Goal: Task Accomplishment & Management: Manage account settings

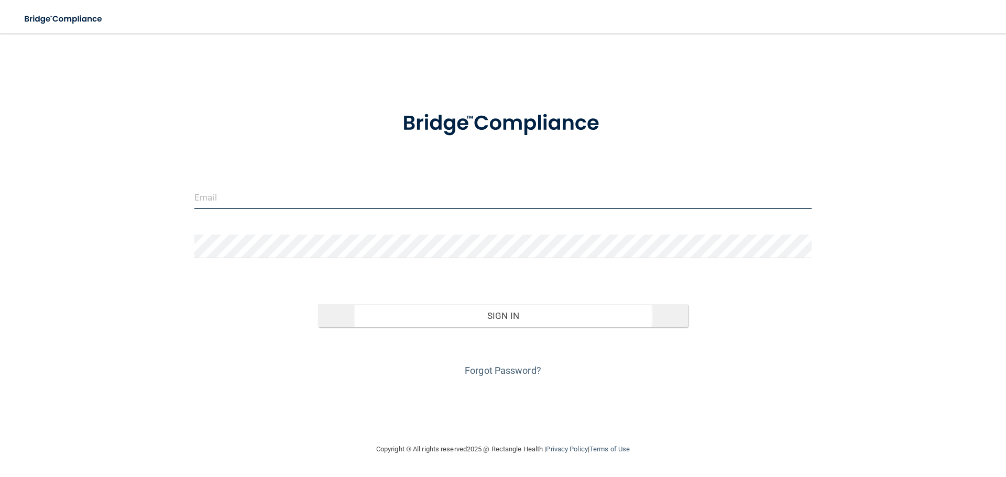
type input "[EMAIL_ADDRESS][DOMAIN_NAME]"
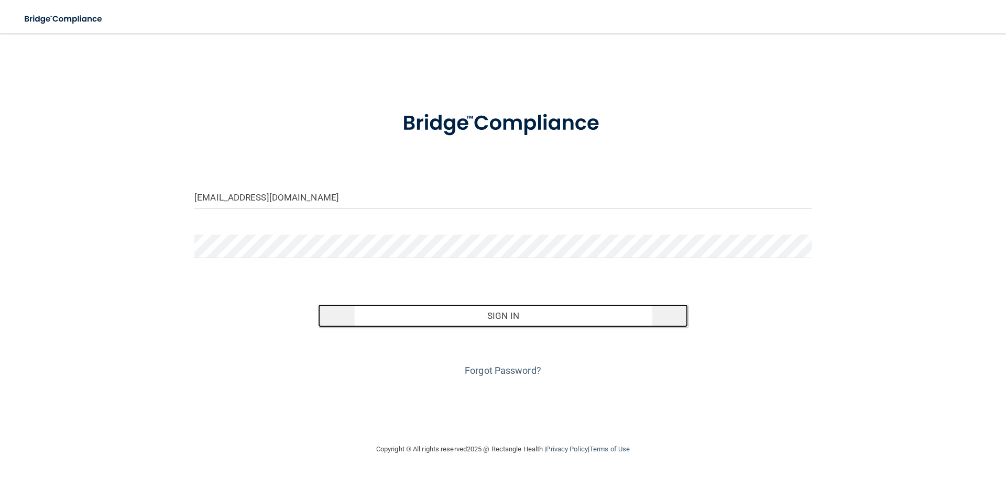
click at [529, 319] on button "Sign In" at bounding box center [503, 315] width 371 height 23
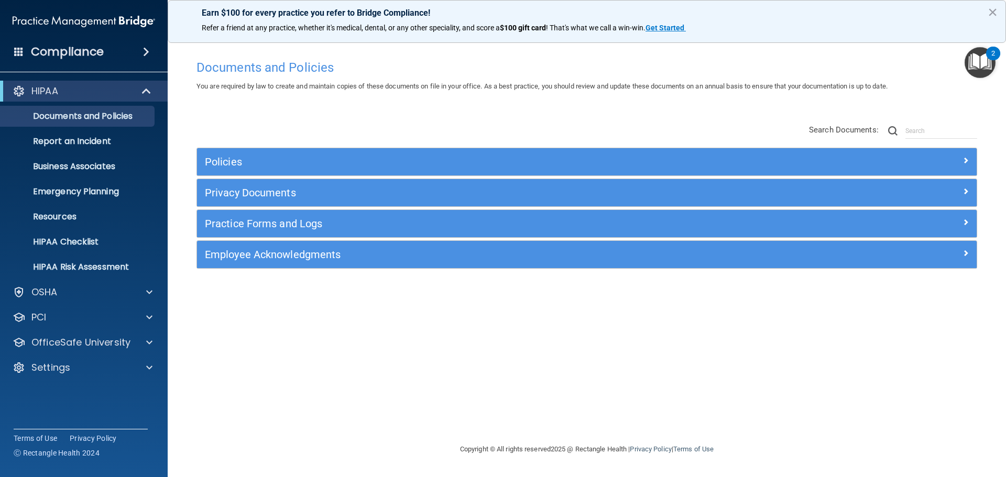
click at [106, 280] on div "HIPAA Documents and Policies Report an Incident Business Associates Emergency P…" at bounding box center [84, 232] width 168 height 310
click at [102, 251] on link "HIPAA Checklist" at bounding box center [72, 242] width 165 height 21
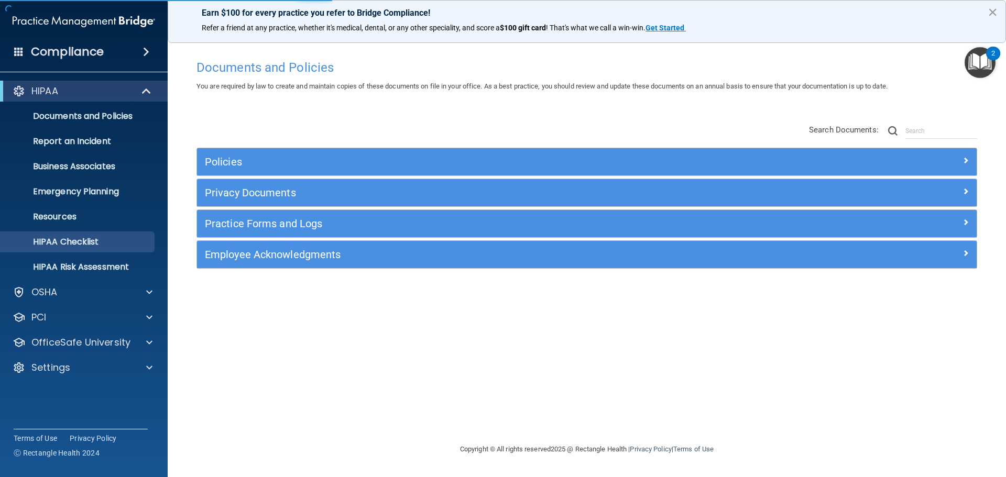
click at [991, 10] on button "×" at bounding box center [993, 12] width 10 height 17
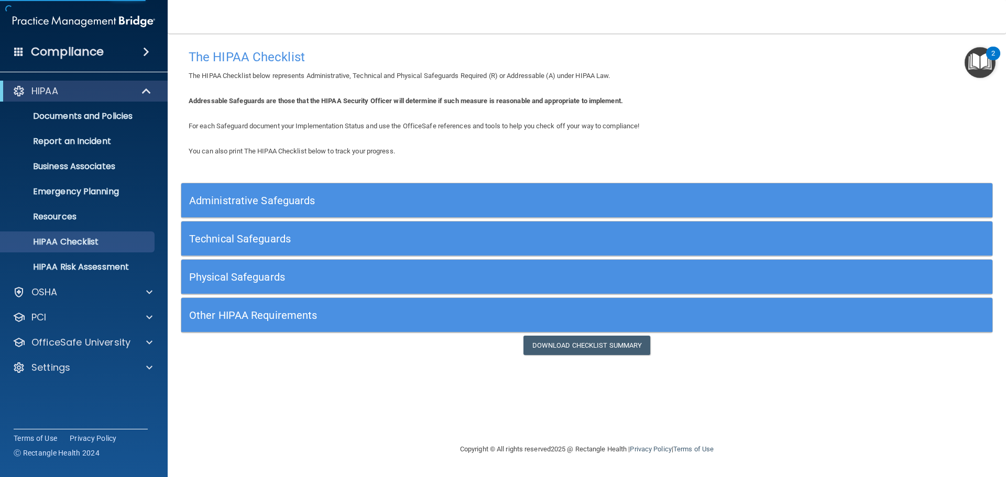
click at [143, 48] on span at bounding box center [146, 52] width 6 height 13
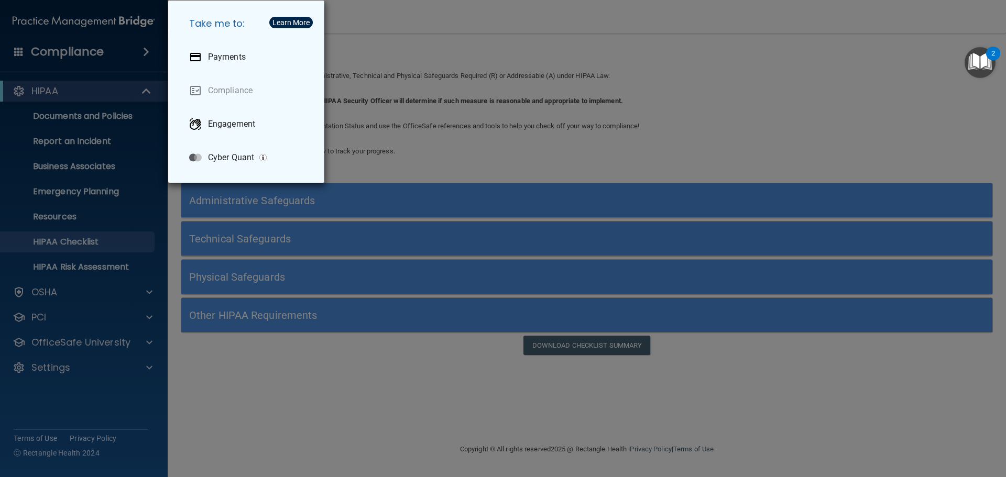
click at [367, 146] on div "Take me to: Payments Compliance Engagement Cyber Quant" at bounding box center [503, 238] width 1006 height 477
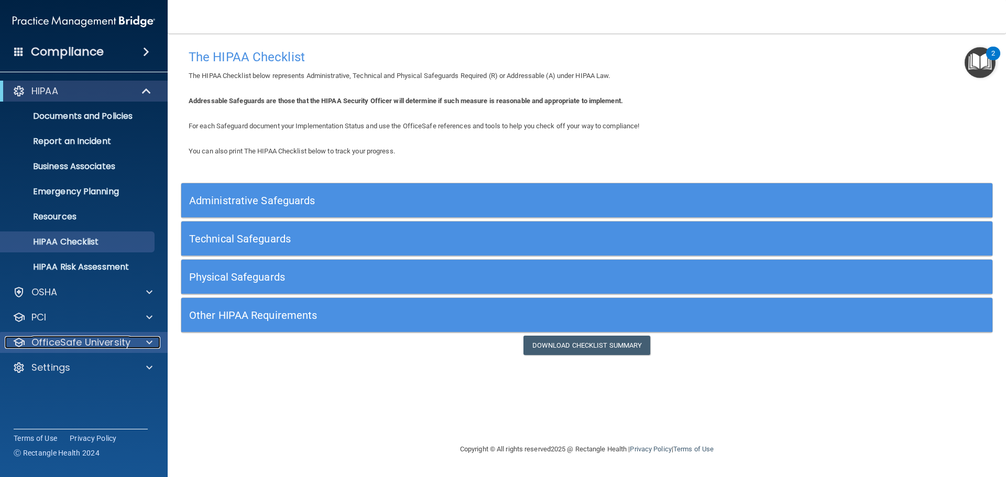
click at [149, 337] on span at bounding box center [149, 342] width 6 height 13
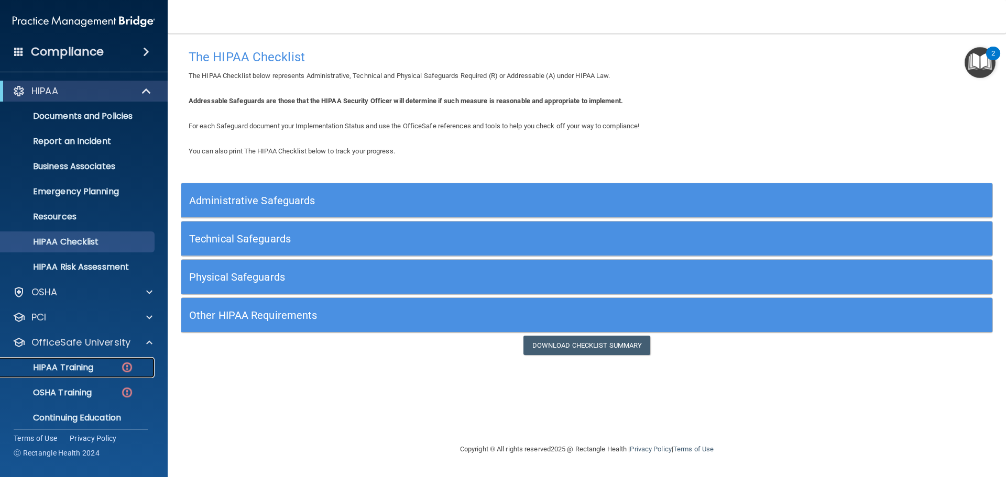
click at [81, 363] on p "HIPAA Training" at bounding box center [50, 368] width 86 height 10
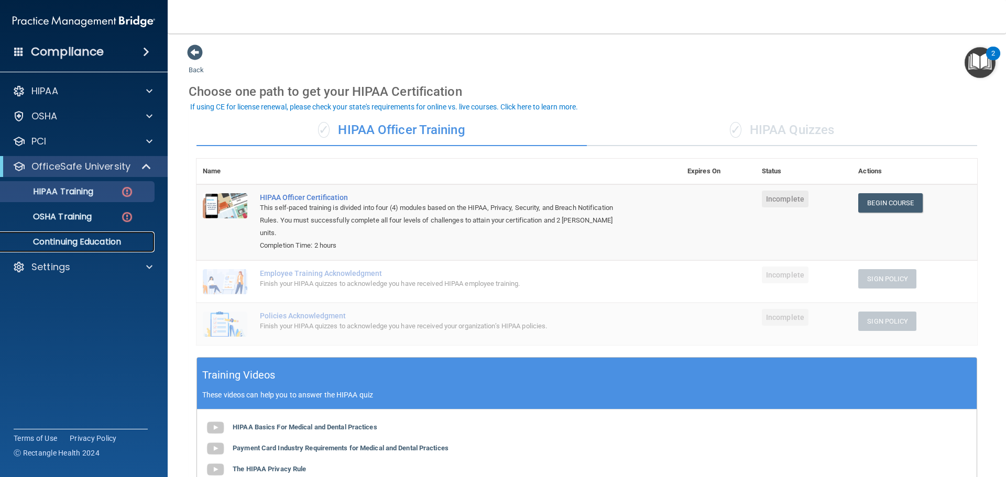
click at [114, 243] on p "Continuing Education" at bounding box center [78, 242] width 143 height 10
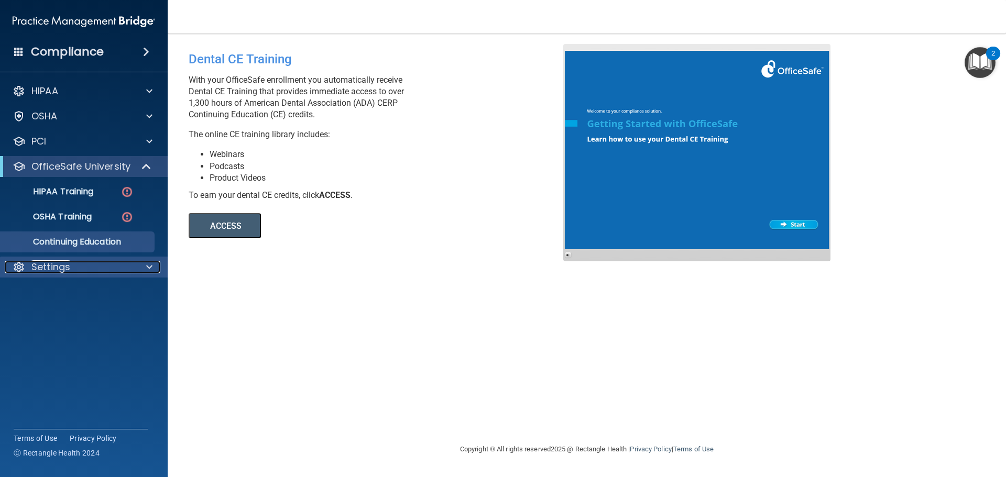
click at [134, 266] on div "Settings" at bounding box center [70, 267] width 130 height 13
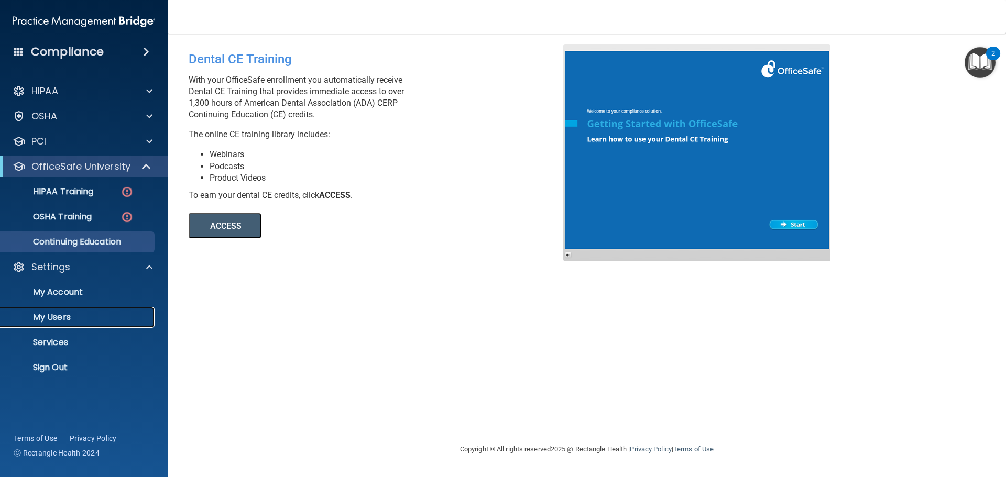
click at [104, 319] on p "My Users" at bounding box center [78, 317] width 143 height 10
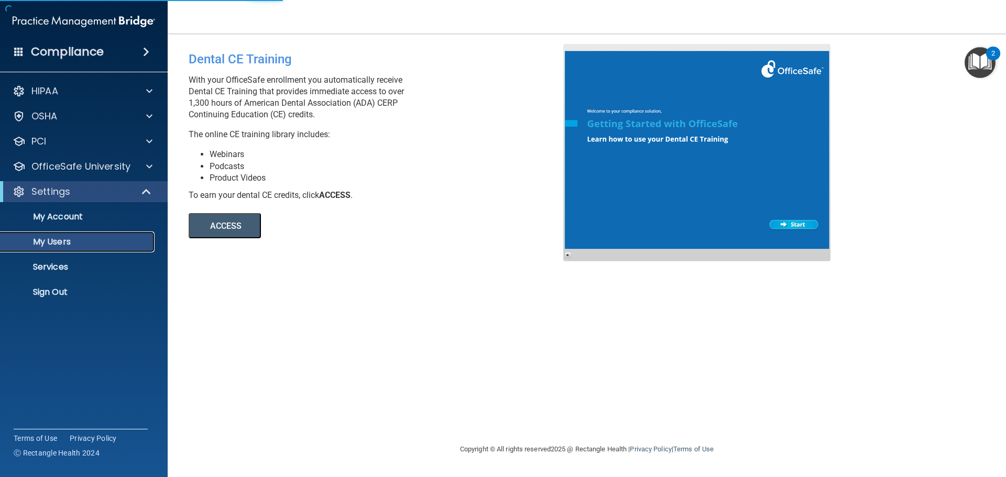
click at [42, 244] on p "My Users" at bounding box center [78, 242] width 143 height 10
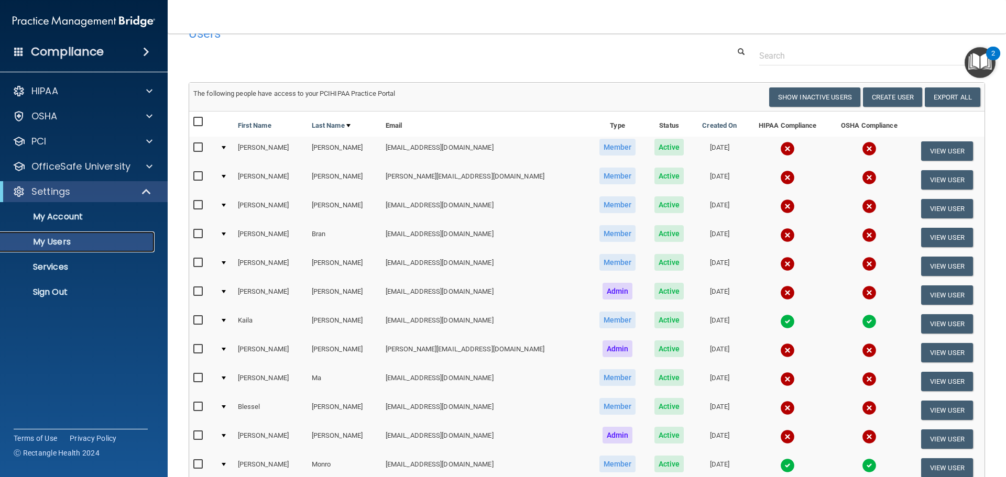
scroll to position [275, 0]
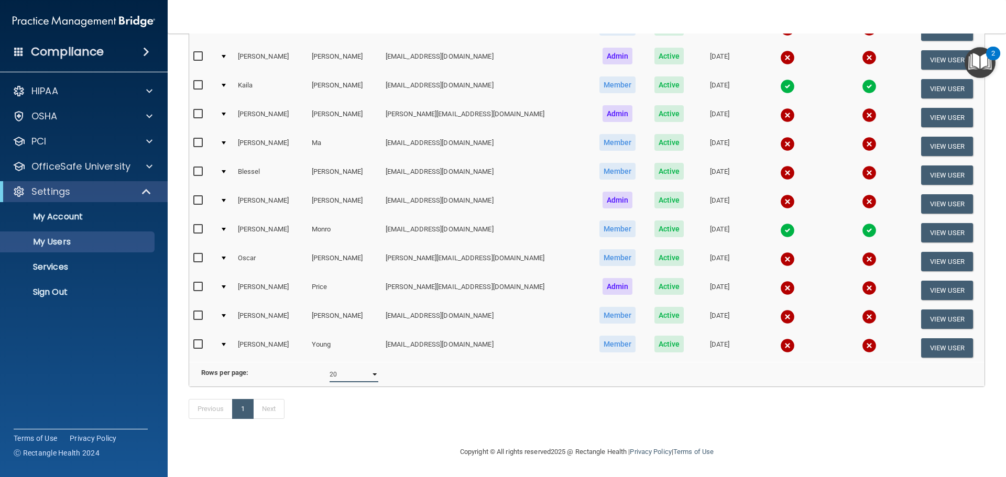
click at [348, 369] on select "10 20 30 40 all" at bounding box center [354, 375] width 49 height 16
select select "30"
click at [330, 367] on select "10 20 30 40 all" at bounding box center [354, 375] width 49 height 16
select select "30"
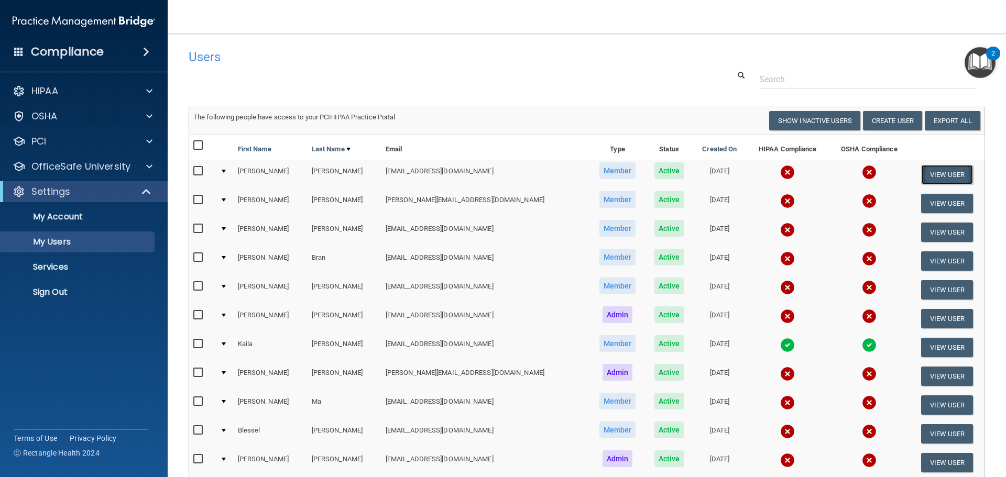
click at [932, 177] on button "View User" at bounding box center [947, 174] width 52 height 19
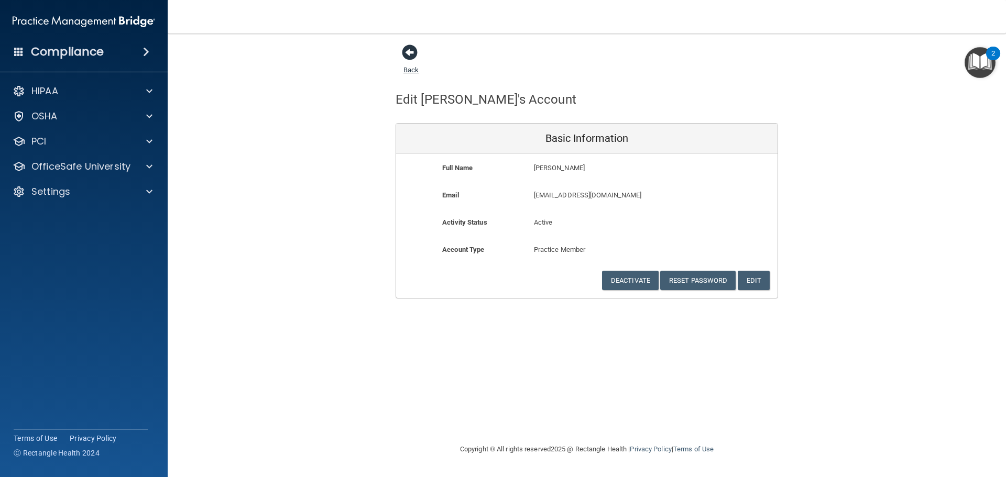
click at [408, 56] on span at bounding box center [410, 53] width 16 height 16
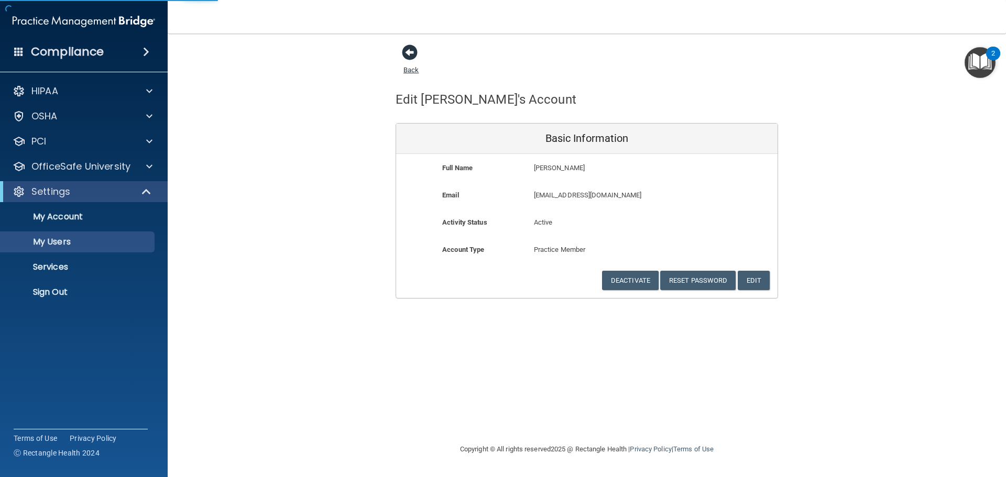
click at [411, 68] on link "Back" at bounding box center [411, 63] width 15 height 20
select select "20"
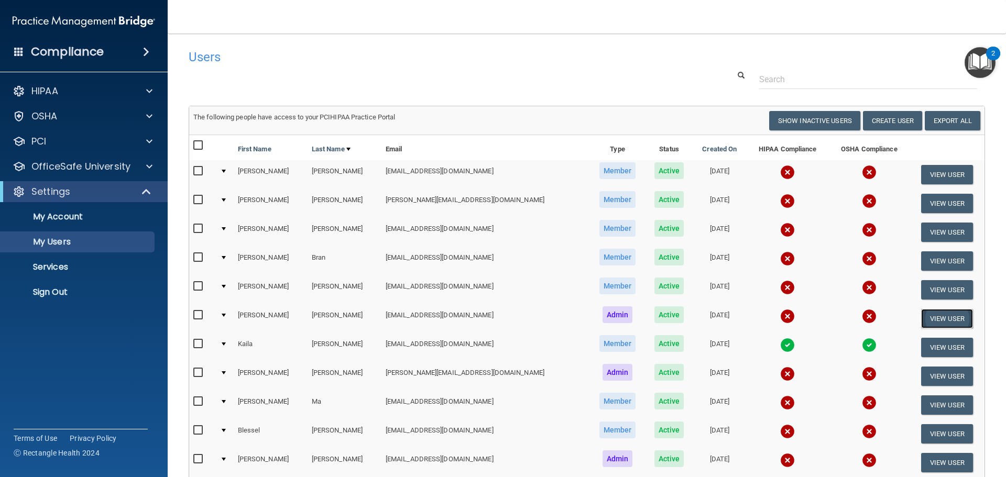
click at [931, 317] on button "View User" at bounding box center [947, 318] width 52 height 19
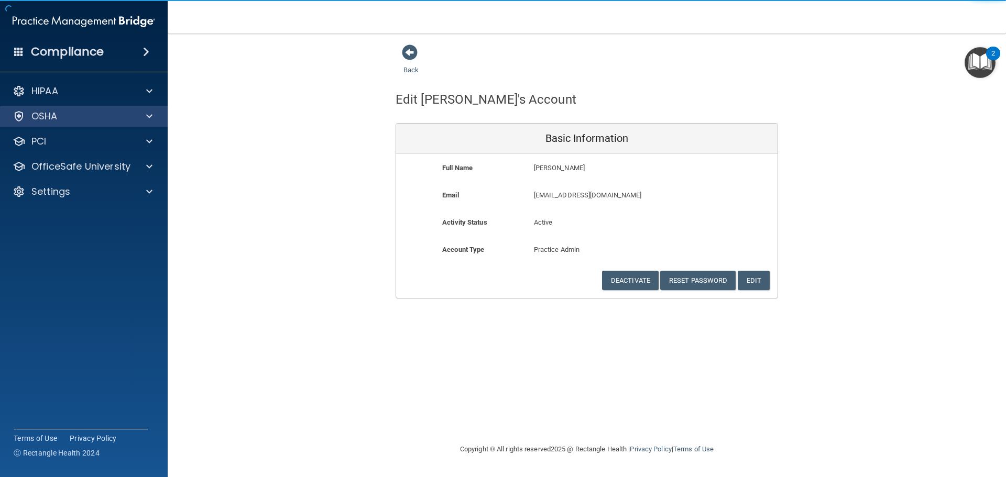
click at [113, 123] on div "OSHA" at bounding box center [84, 116] width 168 height 21
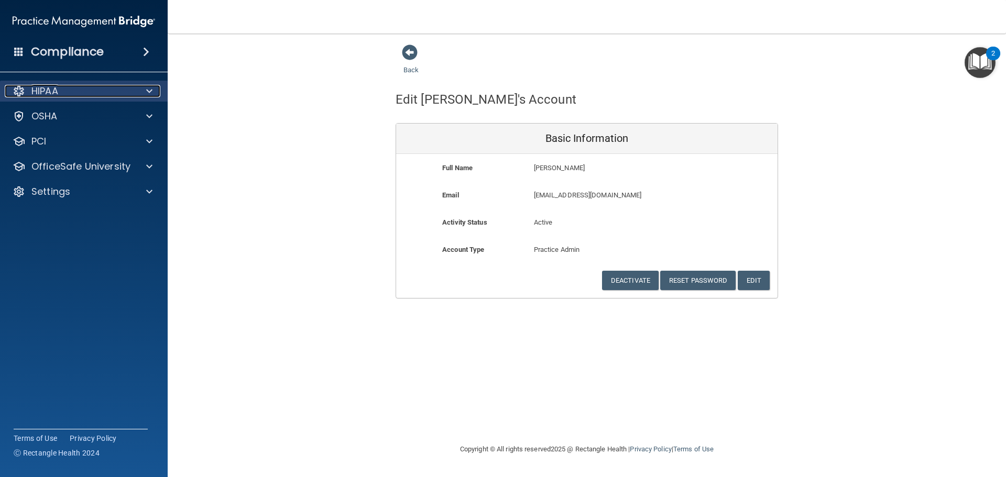
click at [148, 94] on span at bounding box center [149, 91] width 6 height 13
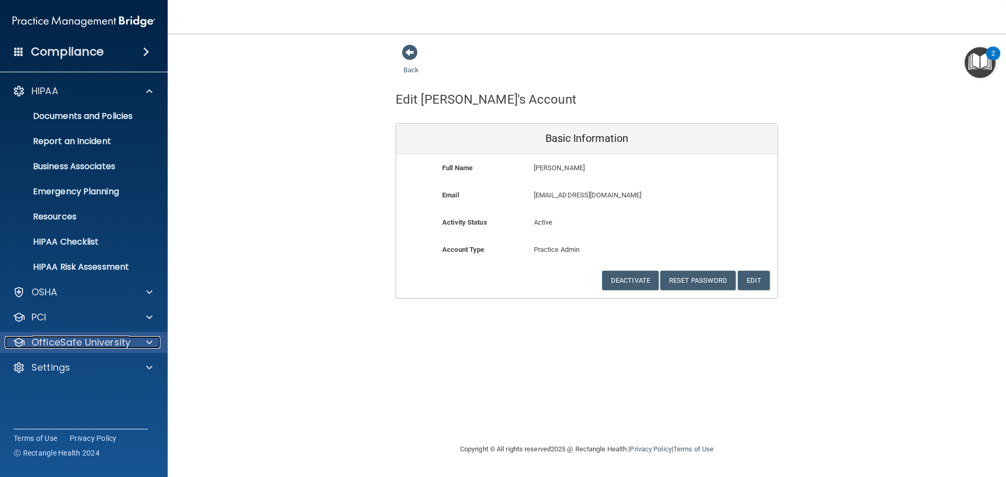
click at [143, 339] on div at bounding box center [148, 342] width 26 height 13
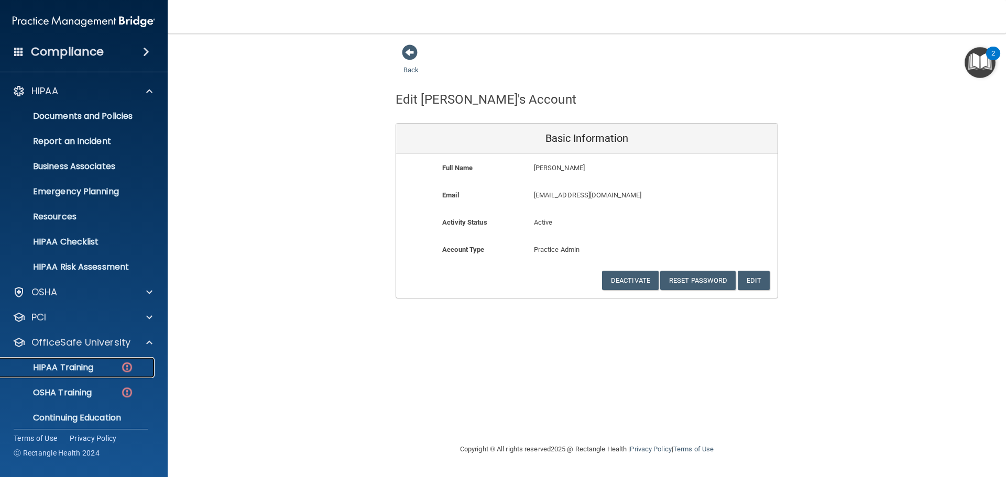
click at [89, 368] on p "HIPAA Training" at bounding box center [50, 368] width 86 height 10
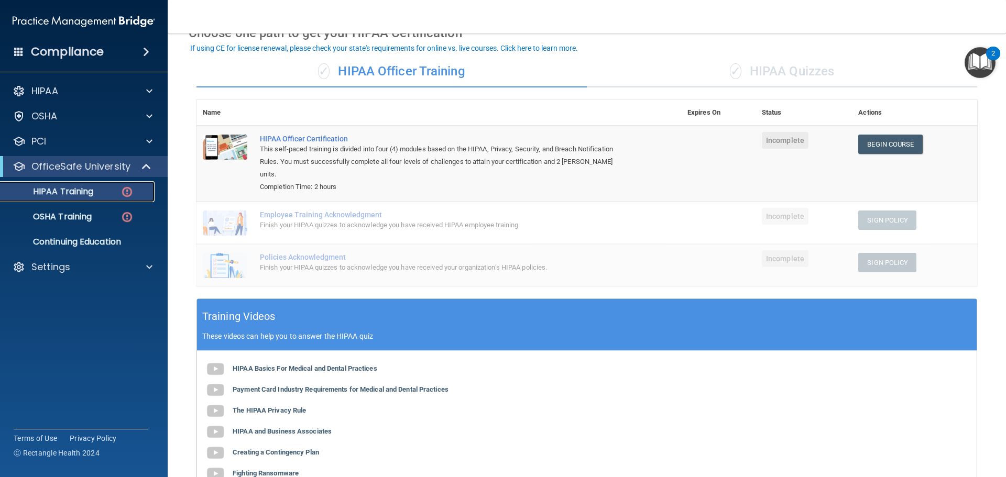
scroll to position [59, 0]
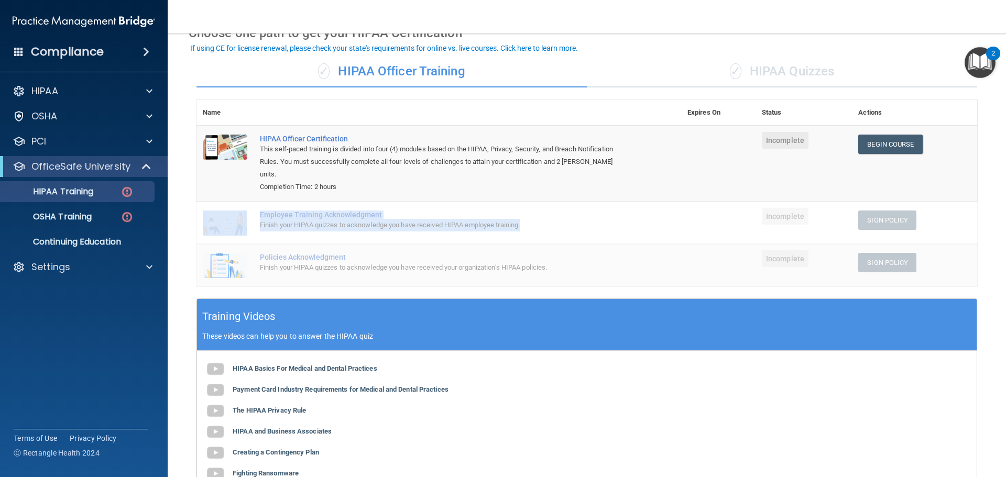
drag, startPoint x: 861, startPoint y: 165, endPoint x: 676, endPoint y: 202, distance: 188.6
click at [676, 202] on tbody "HIPAA Officer Certification This self-paced training is divided into four (4) m…" at bounding box center [587, 206] width 781 height 161
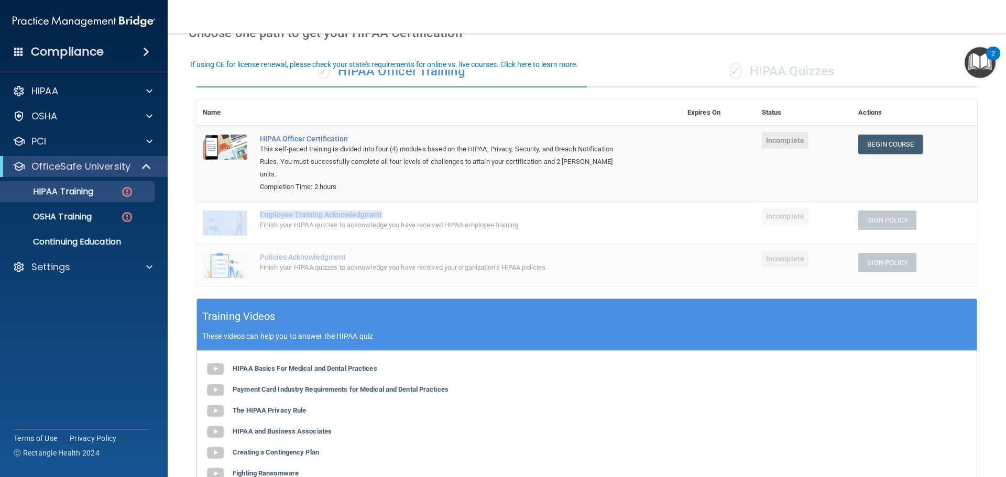
scroll to position [0, 0]
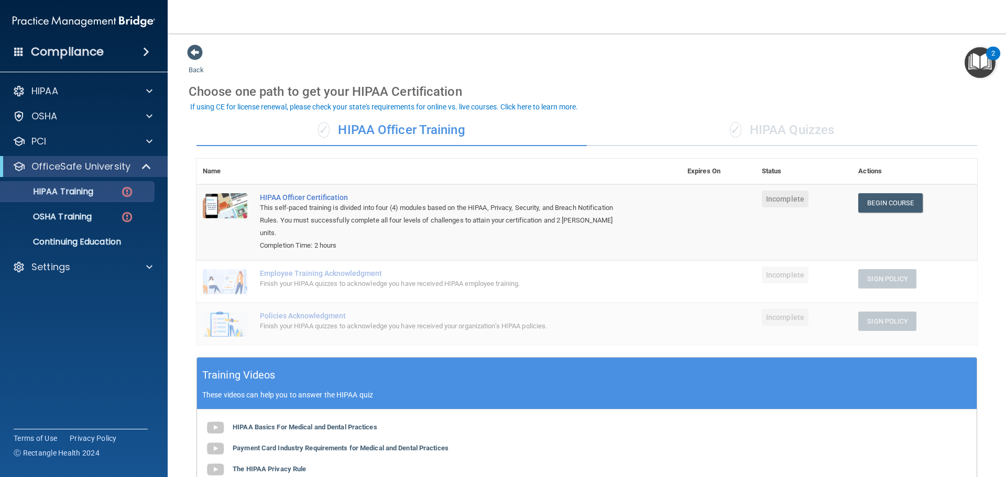
click at [750, 133] on div "✓ HIPAA Quizzes" at bounding box center [782, 130] width 390 height 31
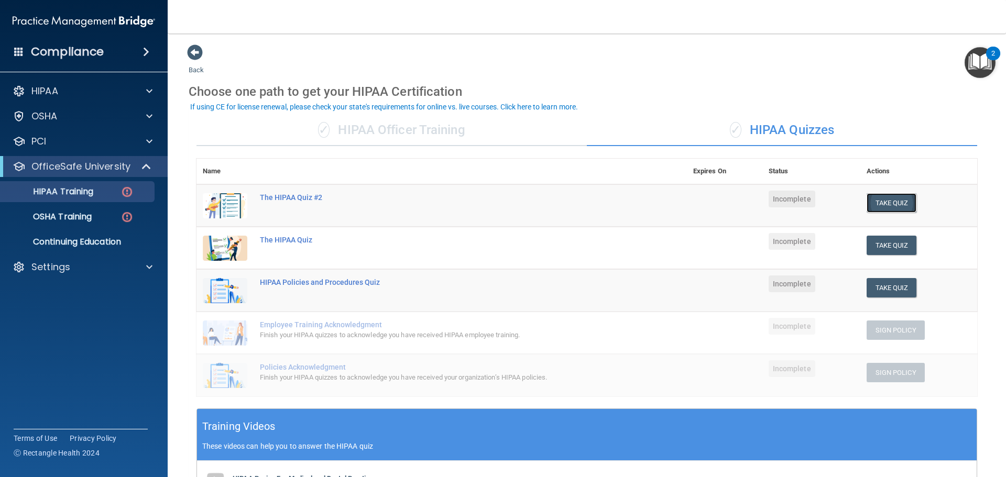
click at [897, 203] on button "Take Quiz" at bounding box center [892, 202] width 50 height 19
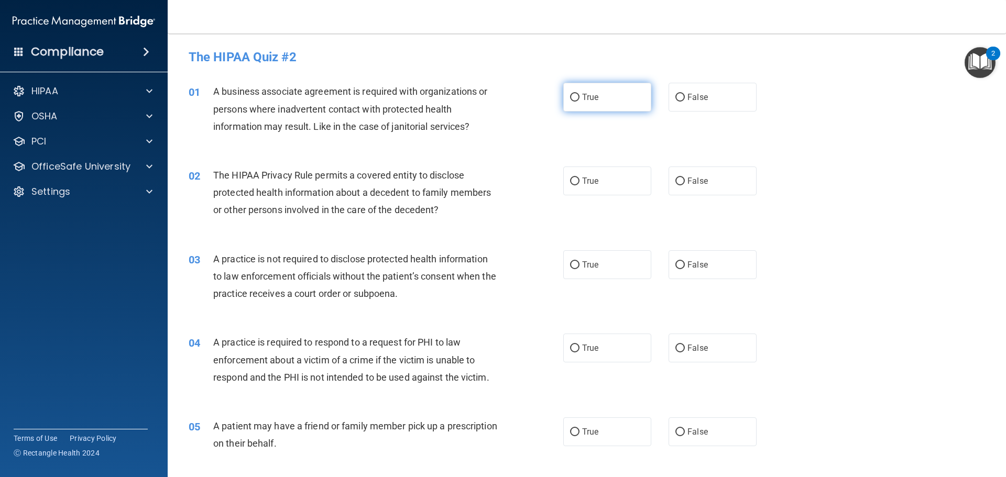
click at [621, 103] on label "True" at bounding box center [607, 97] width 88 height 29
click at [580, 102] on input "True" at bounding box center [574, 98] width 9 height 8
radio input "true"
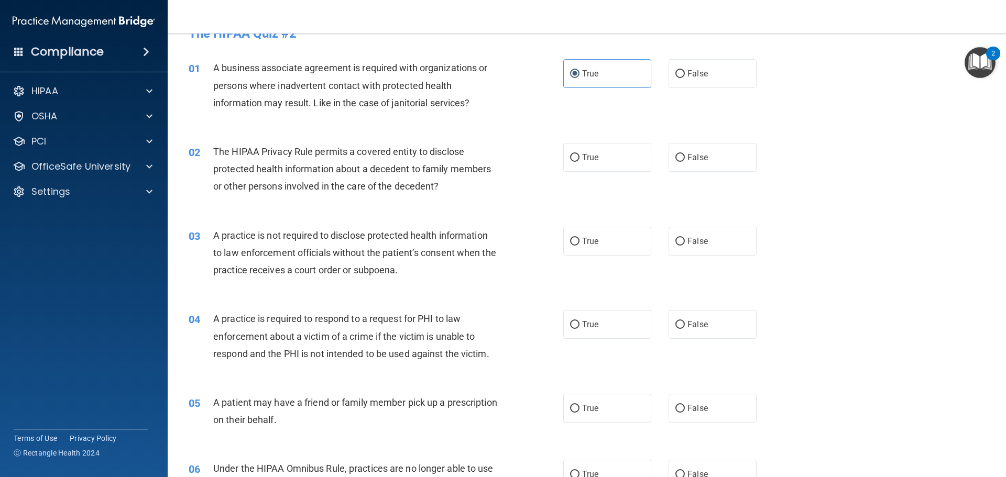
scroll to position [26, 0]
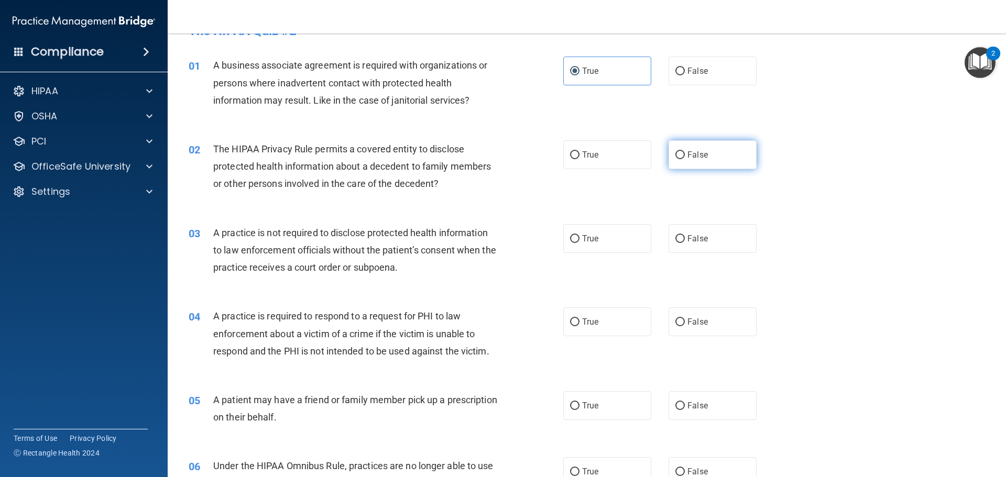
click at [685, 162] on label "False" at bounding box center [713, 154] width 88 height 29
click at [685, 159] on input "False" at bounding box center [680, 155] width 9 height 8
radio input "true"
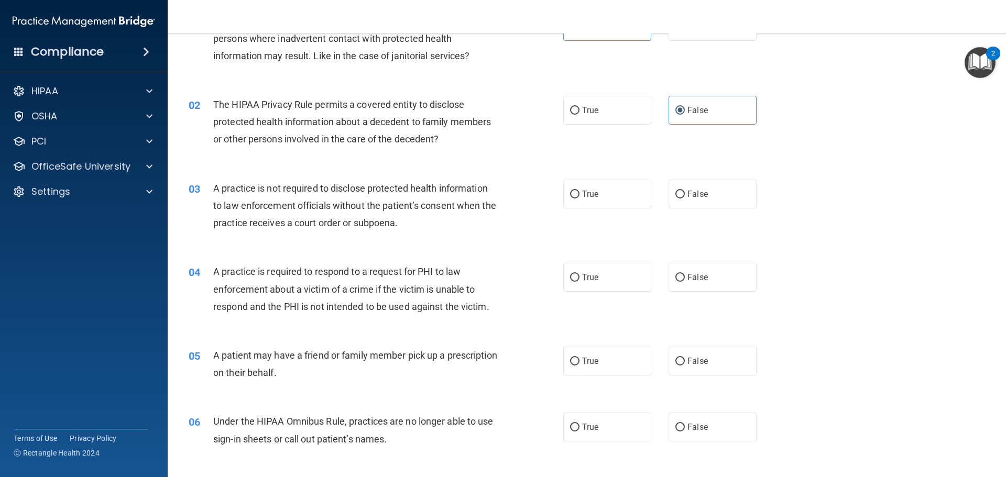
scroll to position [71, 0]
click at [688, 194] on span "False" at bounding box center [698, 194] width 20 height 10
click at [685, 194] on input "False" at bounding box center [680, 194] width 9 height 8
radio input "true"
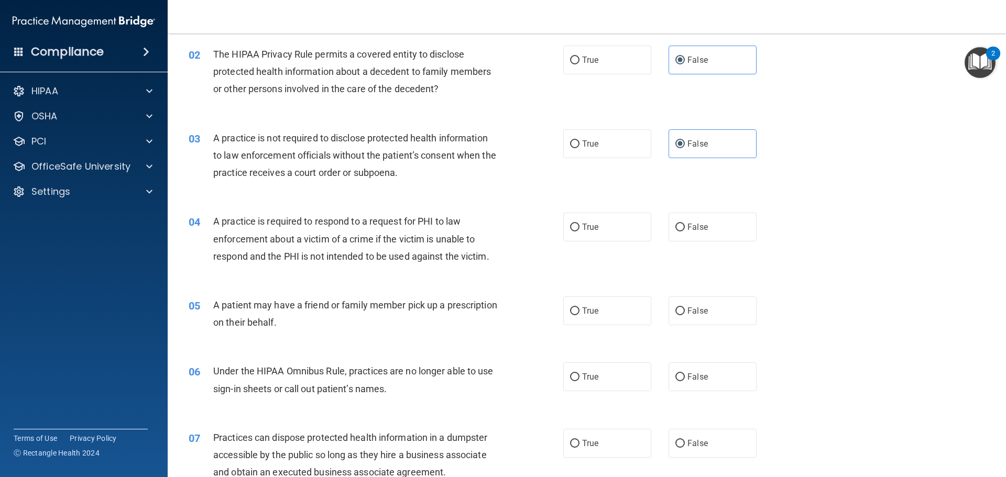
scroll to position [122, 0]
click at [609, 135] on label "True" at bounding box center [607, 143] width 88 height 29
click at [580, 140] on input "True" at bounding box center [574, 144] width 9 height 8
radio input "true"
click at [712, 141] on label "False" at bounding box center [713, 143] width 88 height 29
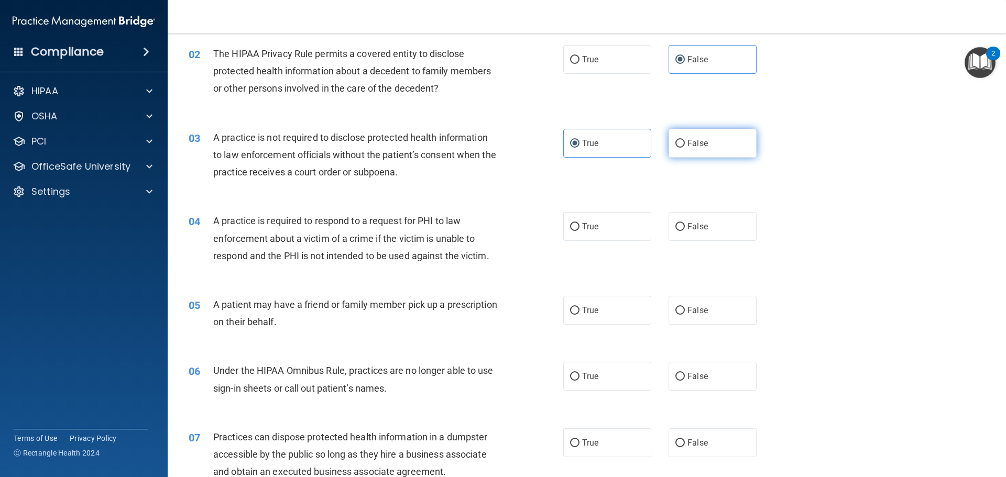
click at [685, 141] on input "False" at bounding box center [680, 144] width 9 height 8
radio input "true"
radio input "false"
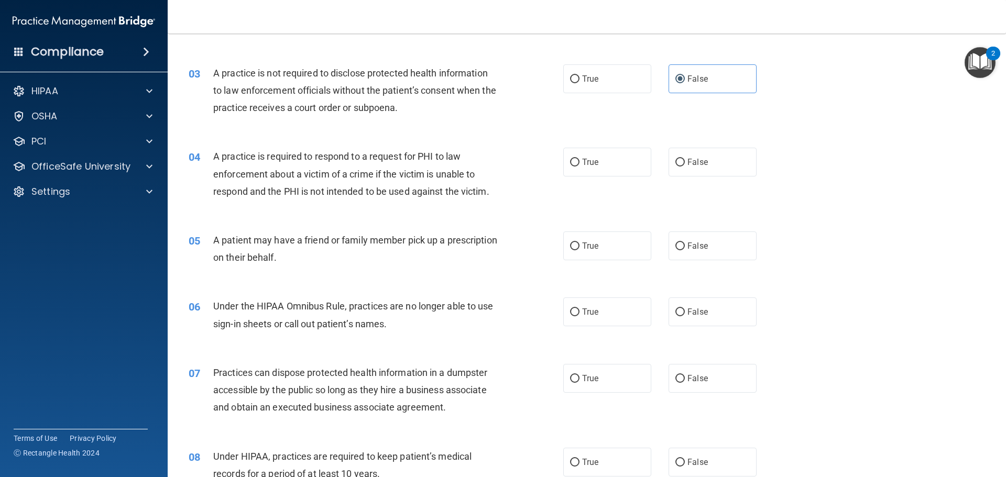
scroll to position [196, 0]
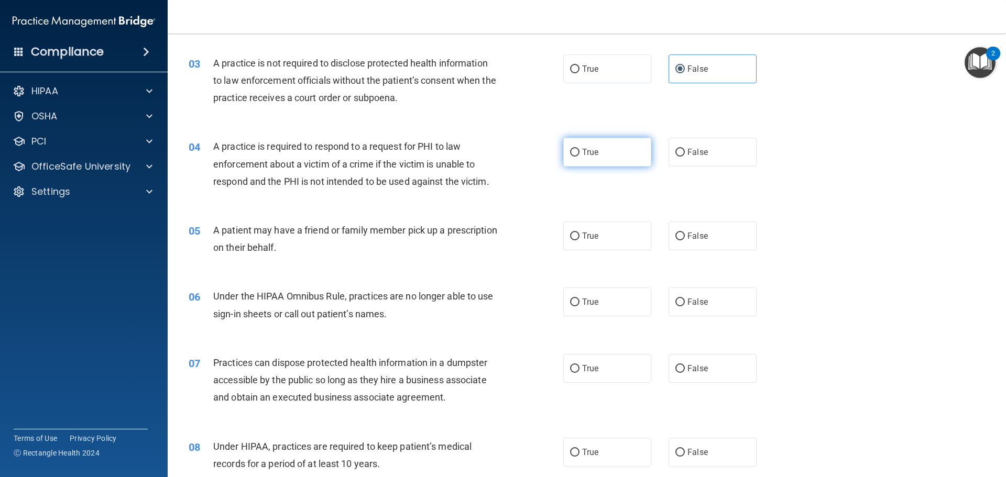
click at [585, 161] on label "True" at bounding box center [607, 152] width 88 height 29
click at [580, 157] on input "True" at bounding box center [574, 153] width 9 height 8
radio input "true"
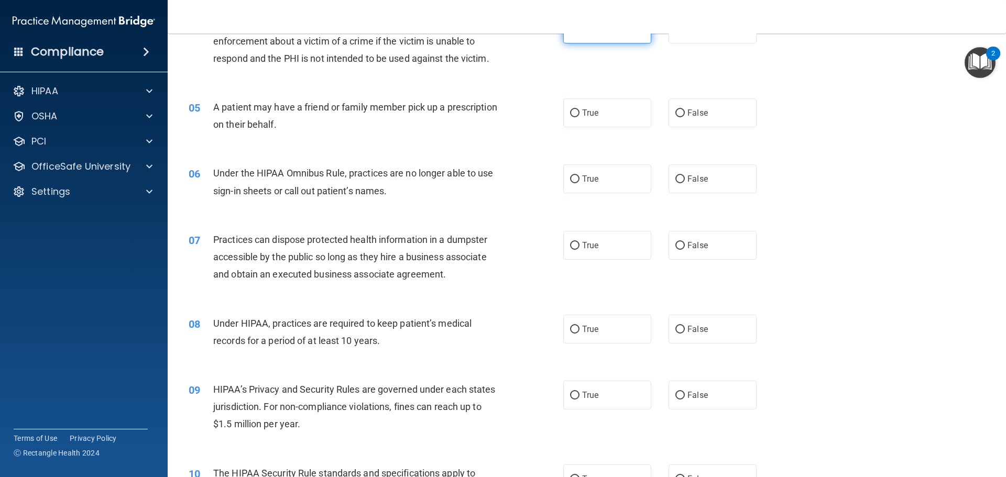
scroll to position [319, 0]
click at [679, 114] on input "False" at bounding box center [680, 114] width 9 height 8
radio input "true"
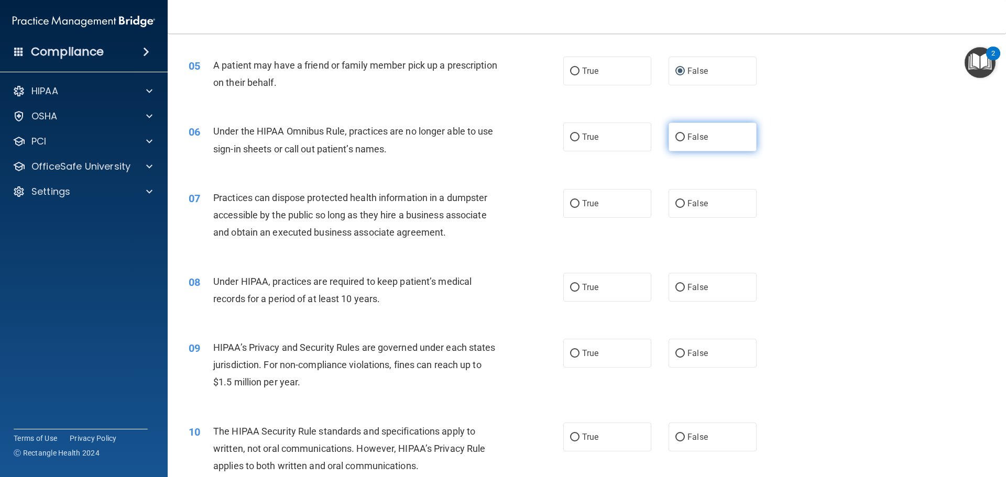
click at [715, 123] on label "False" at bounding box center [713, 137] width 88 height 29
click at [685, 134] on input "False" at bounding box center [680, 138] width 9 height 8
radio input "true"
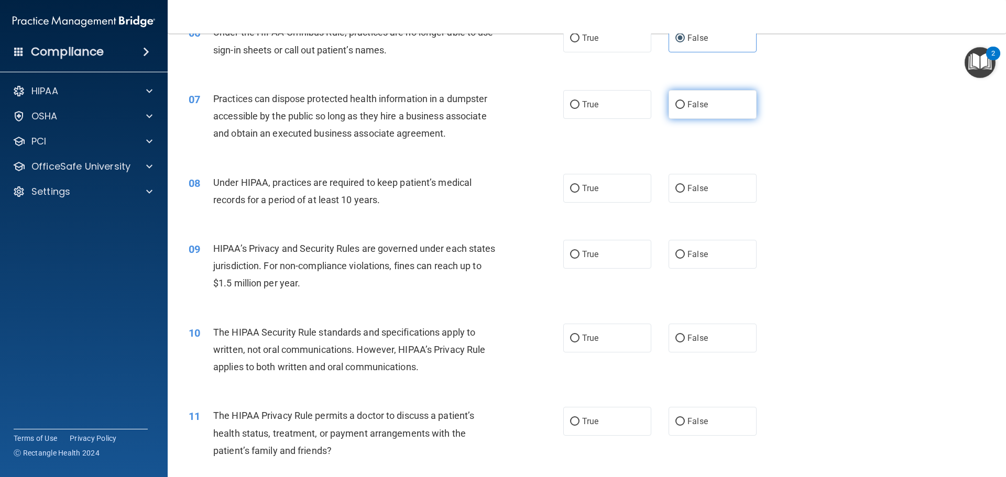
click at [688, 106] on span "False" at bounding box center [698, 105] width 20 height 10
click at [683, 106] on input "False" at bounding box center [680, 105] width 9 height 8
radio input "true"
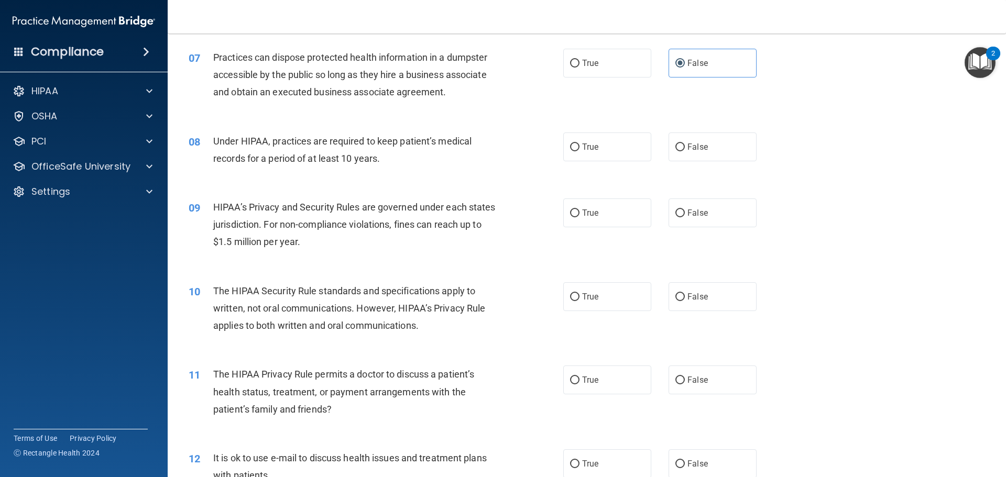
scroll to position [502, 0]
click at [597, 133] on label "True" at bounding box center [607, 146] width 88 height 29
click at [580, 143] on input "True" at bounding box center [574, 147] width 9 height 8
radio input "true"
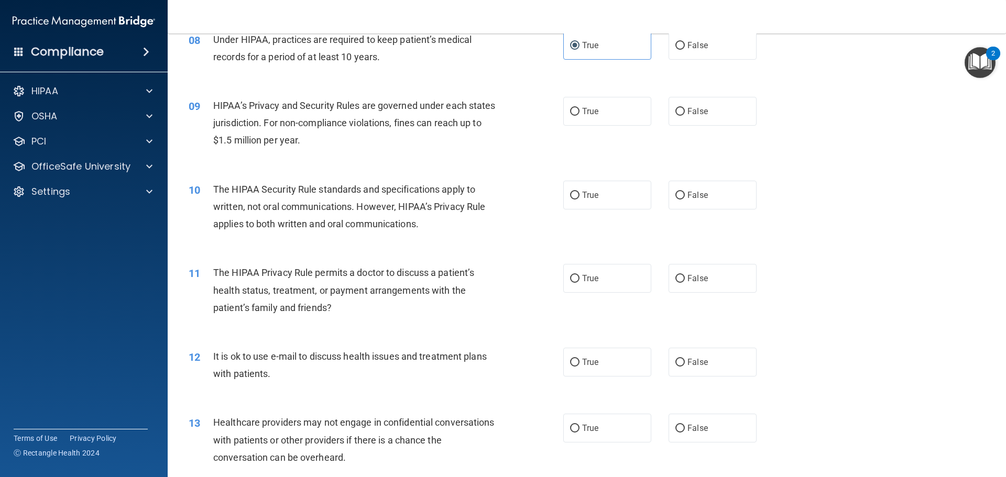
scroll to position [606, 0]
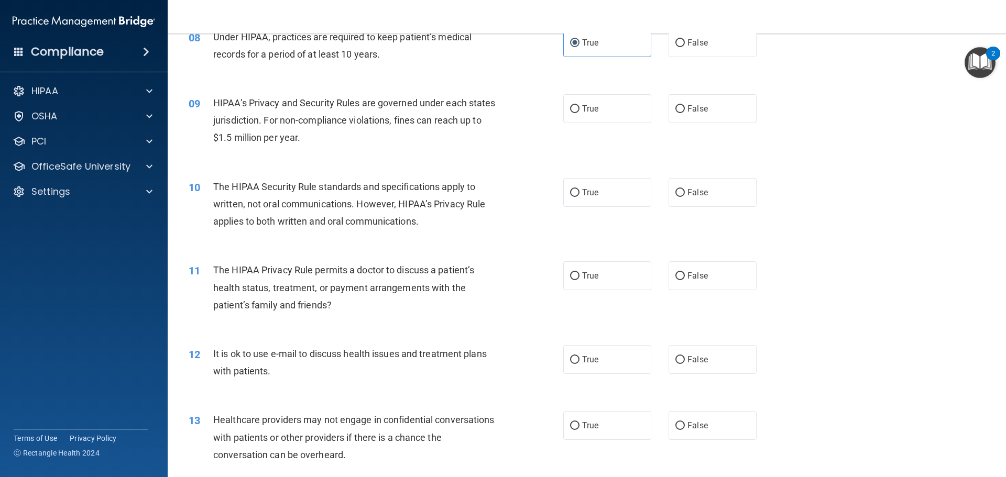
click at [514, 193] on div "10 The HIPAA Security Rule standards and specifications apply to written, not o…" at bounding box center [376, 207] width 406 height 58
click at [603, 112] on label "True" at bounding box center [607, 108] width 88 height 29
click at [580, 112] on input "True" at bounding box center [574, 109] width 9 height 8
radio input "true"
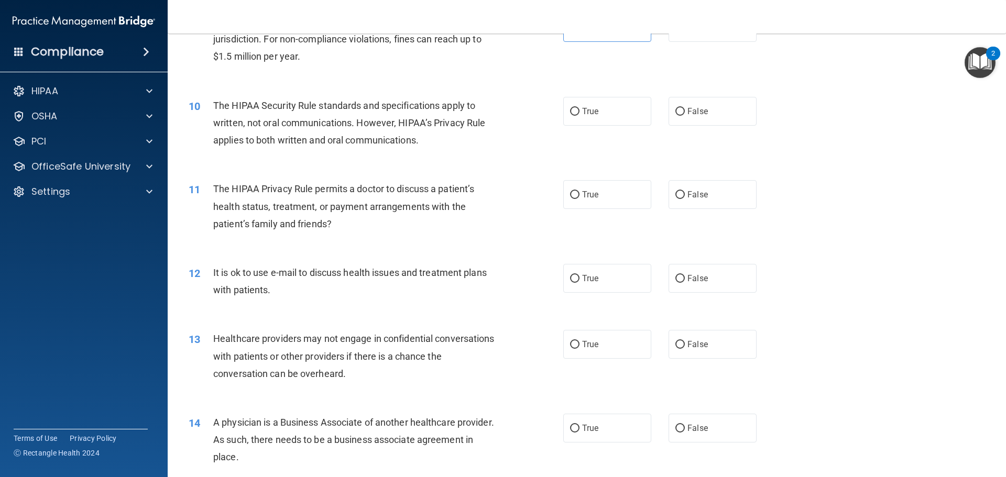
scroll to position [688, 0]
click at [688, 112] on span "False" at bounding box center [698, 111] width 20 height 10
click at [684, 112] on input "False" at bounding box center [680, 111] width 9 height 8
radio input "true"
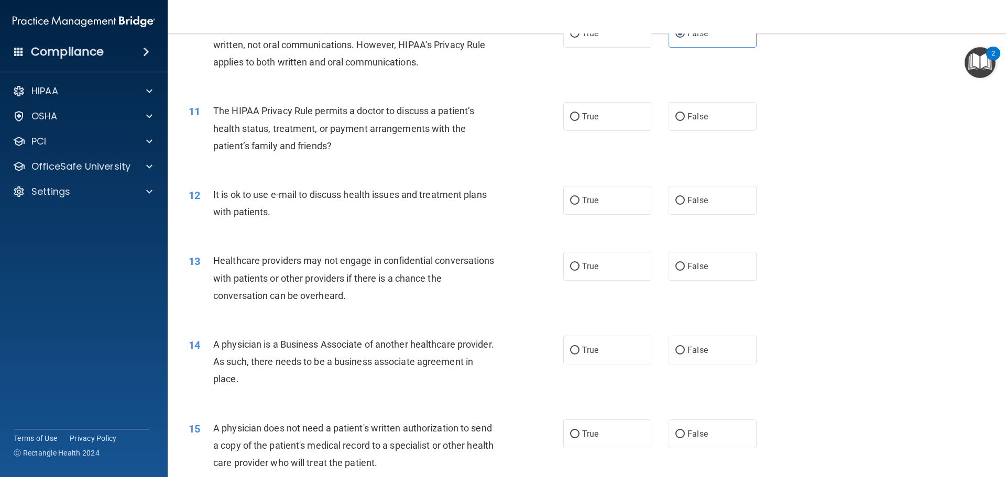
scroll to position [766, 0]
click at [683, 122] on label "False" at bounding box center [713, 116] width 88 height 29
click at [683, 121] on input "False" at bounding box center [680, 117] width 9 height 8
radio input "true"
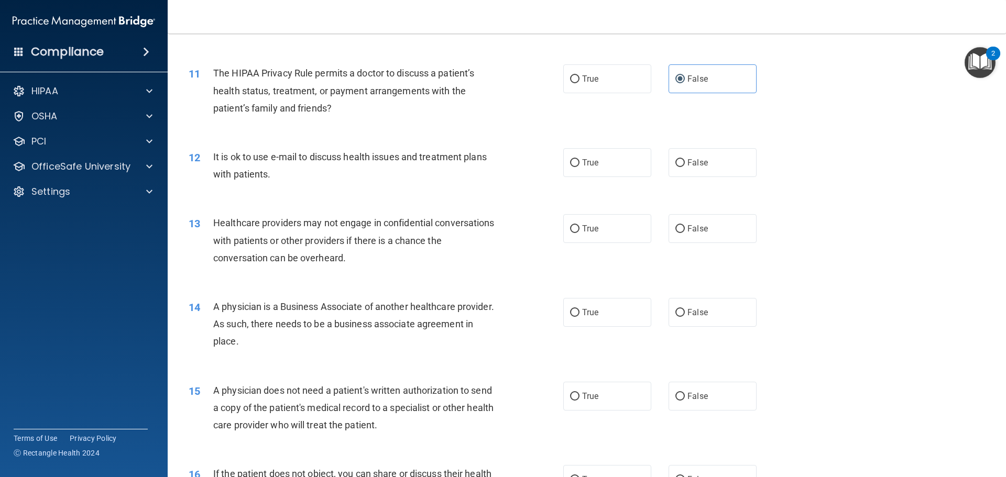
scroll to position [804, 0]
click at [691, 169] on label "False" at bounding box center [713, 161] width 88 height 29
click at [685, 166] on input "False" at bounding box center [680, 162] width 9 height 8
radio input "true"
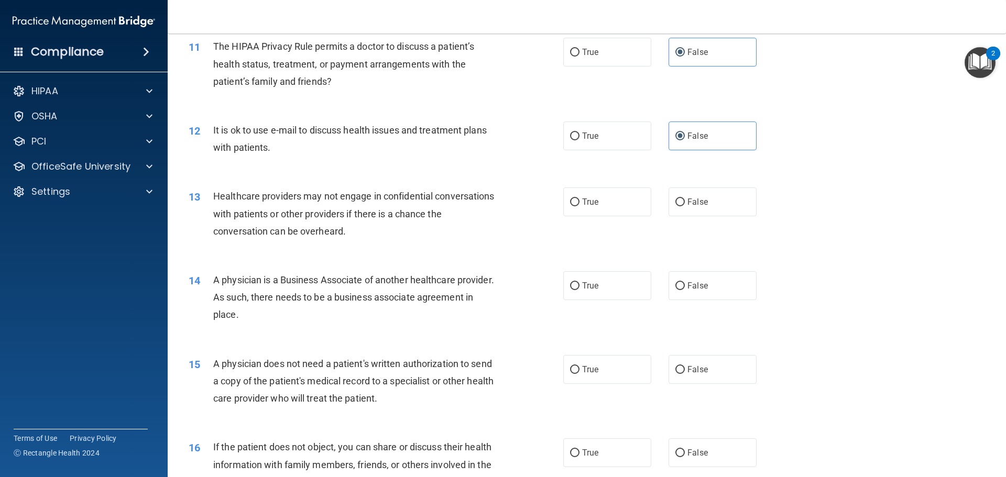
scroll to position [830, 0]
click at [603, 139] on label "True" at bounding box center [607, 135] width 88 height 29
click at [580, 139] on input "True" at bounding box center [574, 136] width 9 height 8
radio input "true"
radio input "false"
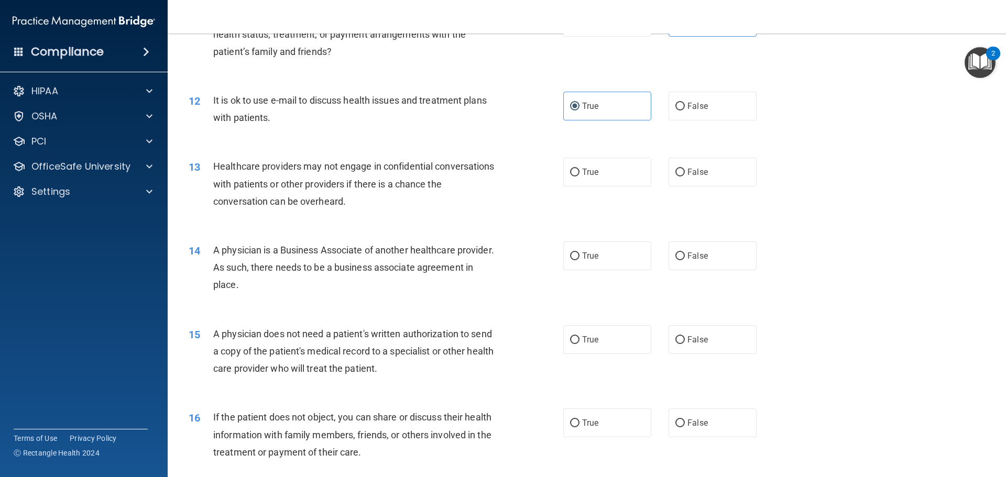
scroll to position [860, 0]
click at [603, 171] on label "True" at bounding box center [607, 171] width 88 height 29
click at [580, 171] on input "True" at bounding box center [574, 172] width 9 height 8
radio input "true"
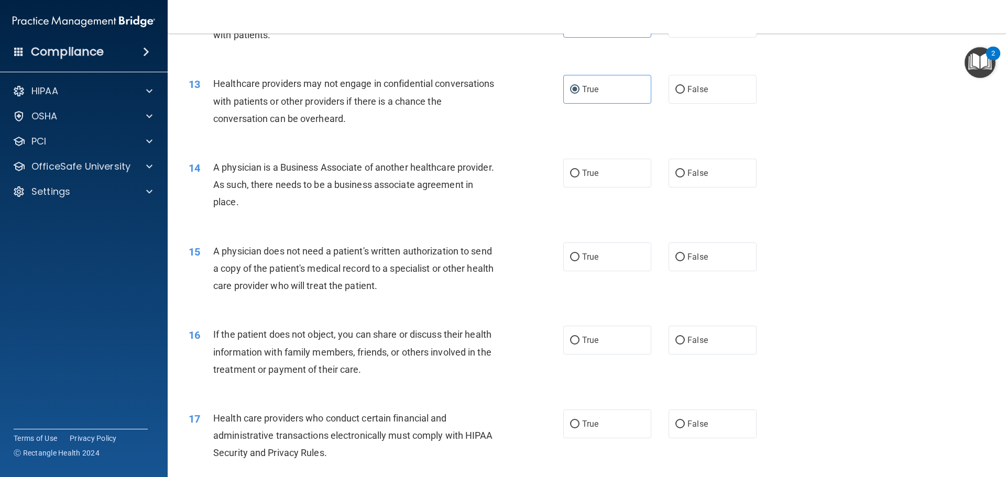
scroll to position [943, 0]
click at [585, 184] on label "True" at bounding box center [607, 172] width 88 height 29
click at [580, 177] on input "True" at bounding box center [574, 173] width 9 height 8
radio input "true"
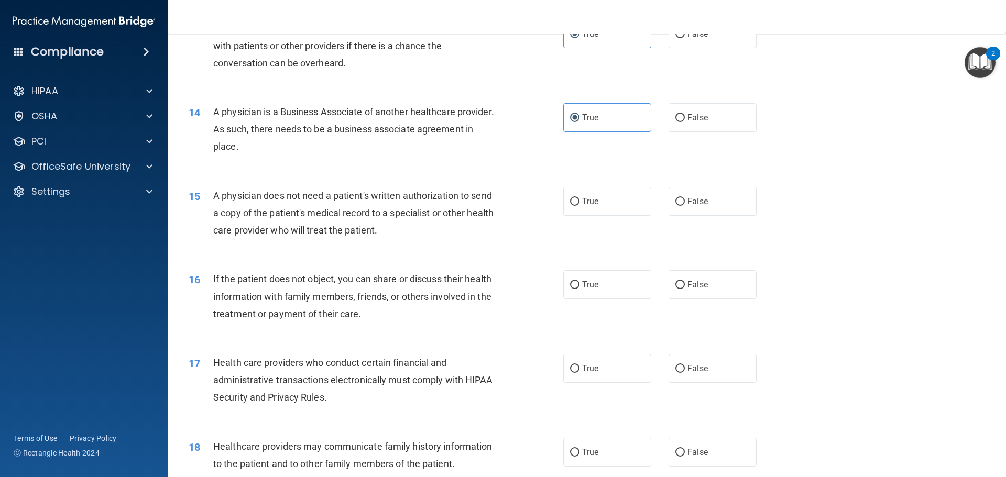
scroll to position [999, 0]
click at [705, 114] on label "False" at bounding box center [713, 116] width 88 height 29
click at [685, 114] on input "False" at bounding box center [680, 117] width 9 height 8
radio input "true"
radio input "false"
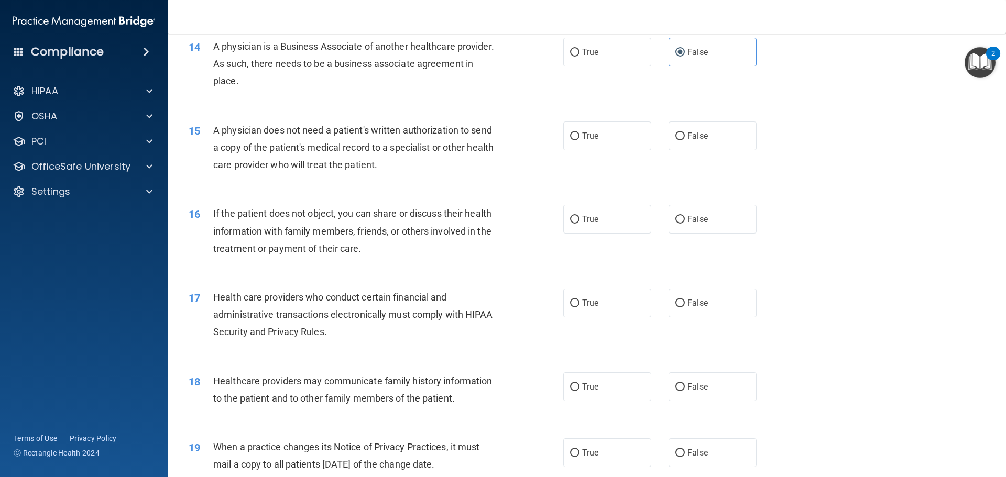
scroll to position [1070, 0]
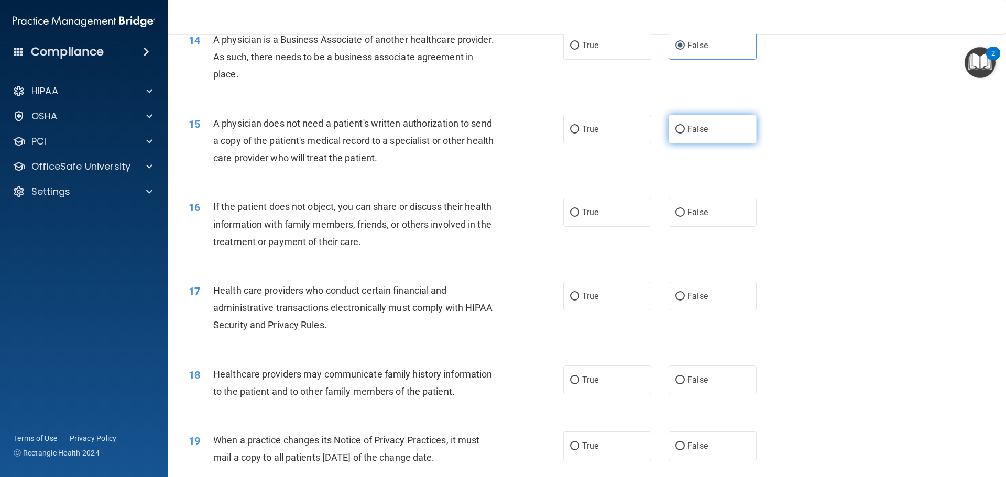
click at [735, 138] on label "False" at bounding box center [713, 129] width 88 height 29
click at [685, 134] on input "False" at bounding box center [680, 130] width 9 height 8
radio input "true"
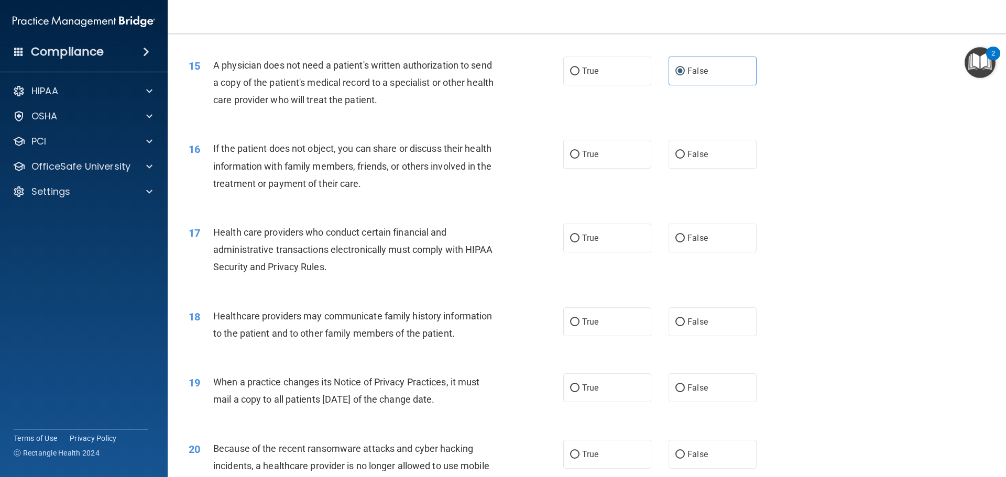
scroll to position [1129, 0]
click at [688, 159] on label "False" at bounding box center [713, 153] width 88 height 29
click at [685, 158] on input "False" at bounding box center [680, 154] width 9 height 8
radio input "true"
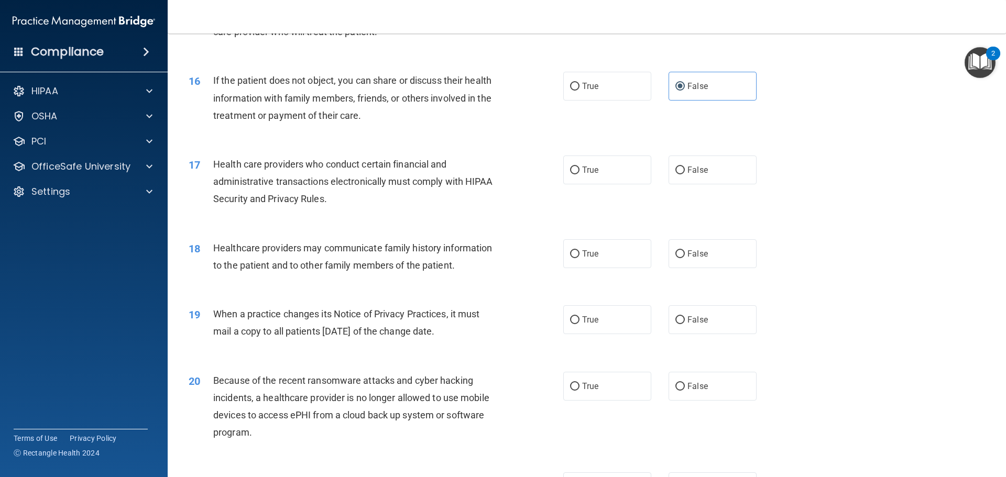
scroll to position [1196, 0]
click at [591, 177] on label "True" at bounding box center [607, 170] width 88 height 29
click at [580, 175] on input "True" at bounding box center [574, 171] width 9 height 8
radio input "true"
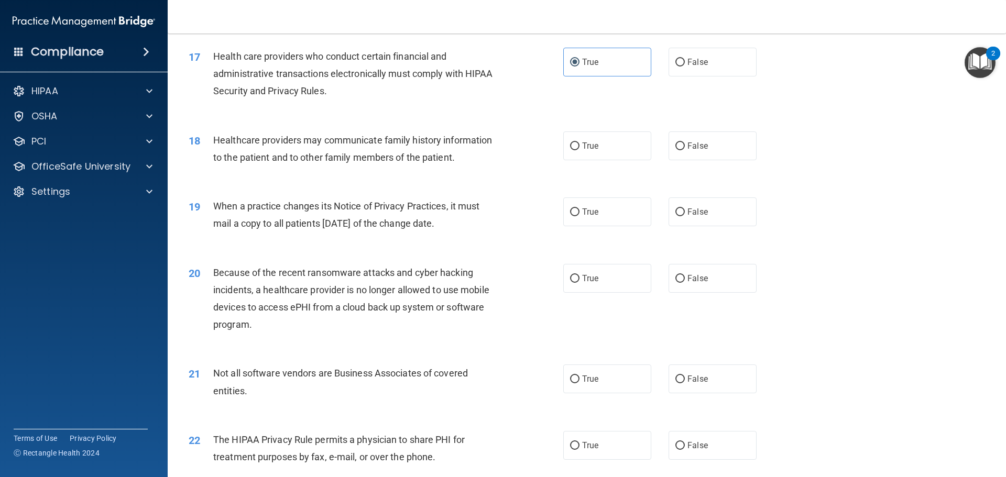
scroll to position [1306, 0]
click at [702, 145] on span "False" at bounding box center [698, 144] width 20 height 10
click at [685, 145] on input "False" at bounding box center [680, 145] width 9 height 8
radio input "true"
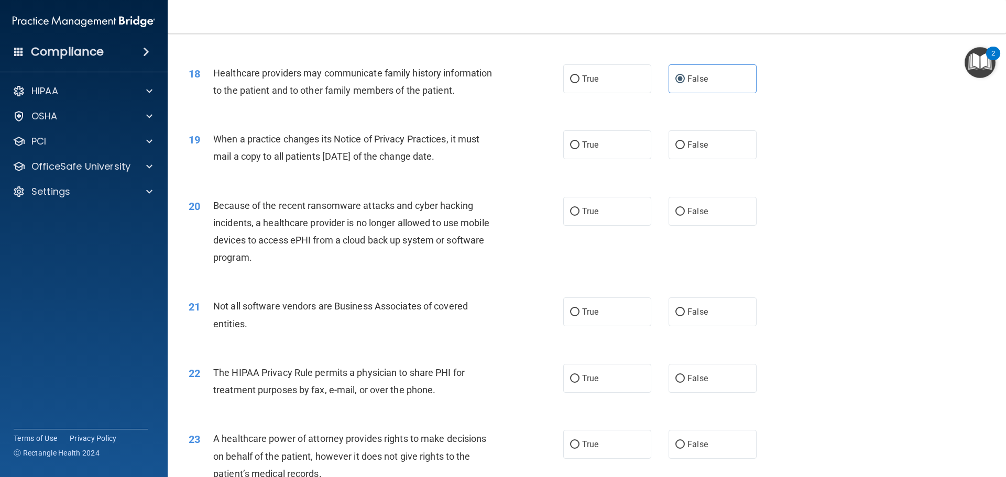
scroll to position [1380, 0]
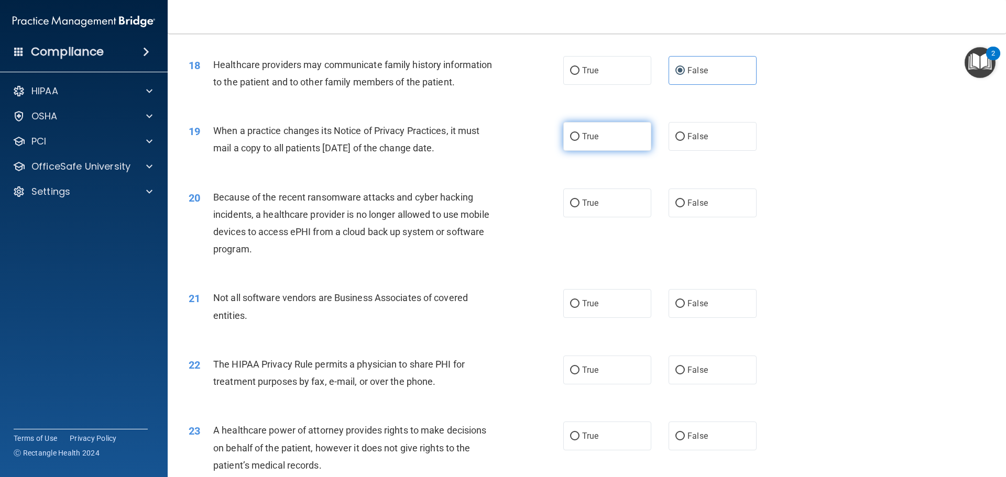
click at [570, 134] on input "True" at bounding box center [574, 137] width 9 height 8
radio input "true"
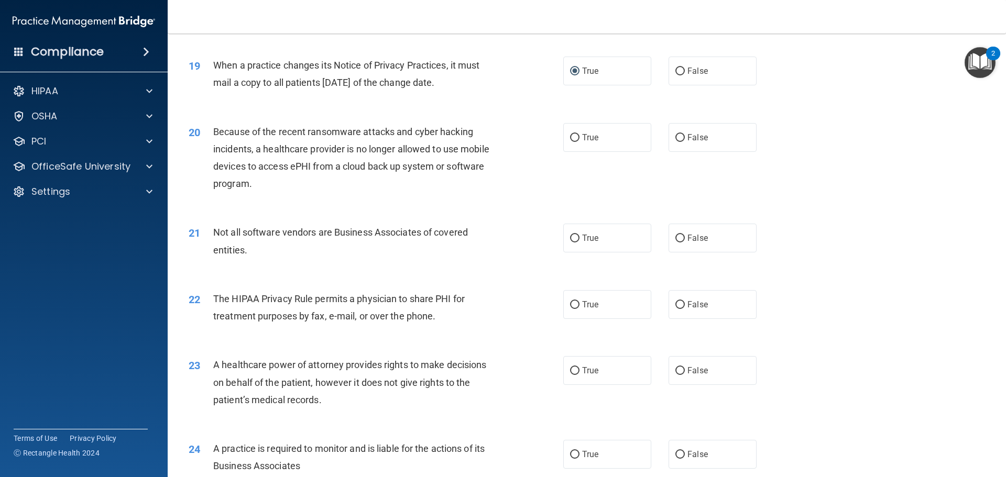
scroll to position [1446, 0]
click at [609, 144] on label "True" at bounding box center [607, 137] width 88 height 29
click at [580, 141] on input "True" at bounding box center [574, 138] width 9 height 8
radio input "true"
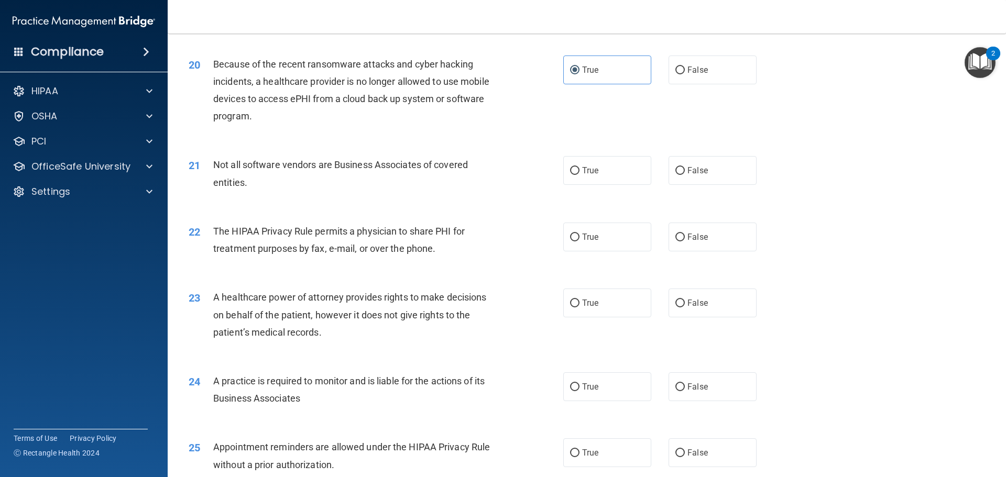
scroll to position [1517, 0]
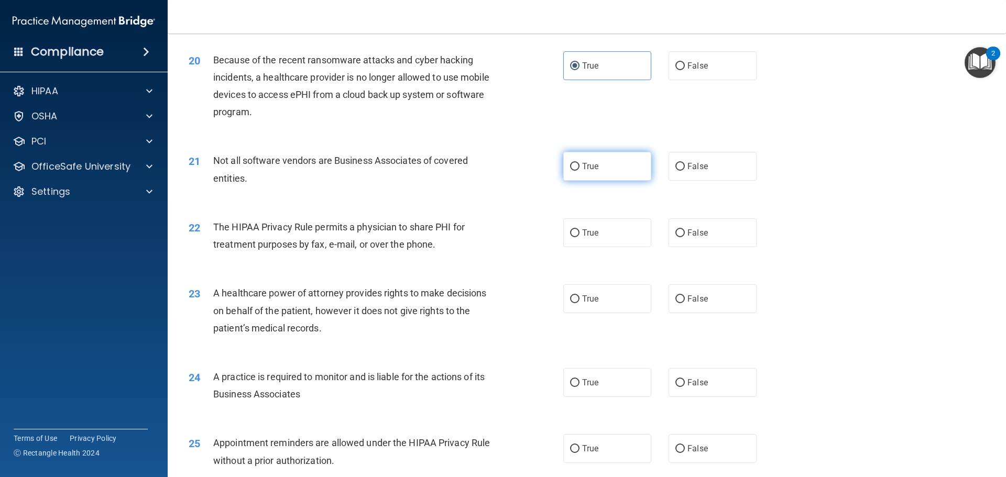
click at [615, 161] on label "True" at bounding box center [607, 166] width 88 height 29
click at [580, 163] on input "True" at bounding box center [574, 167] width 9 height 8
radio input "true"
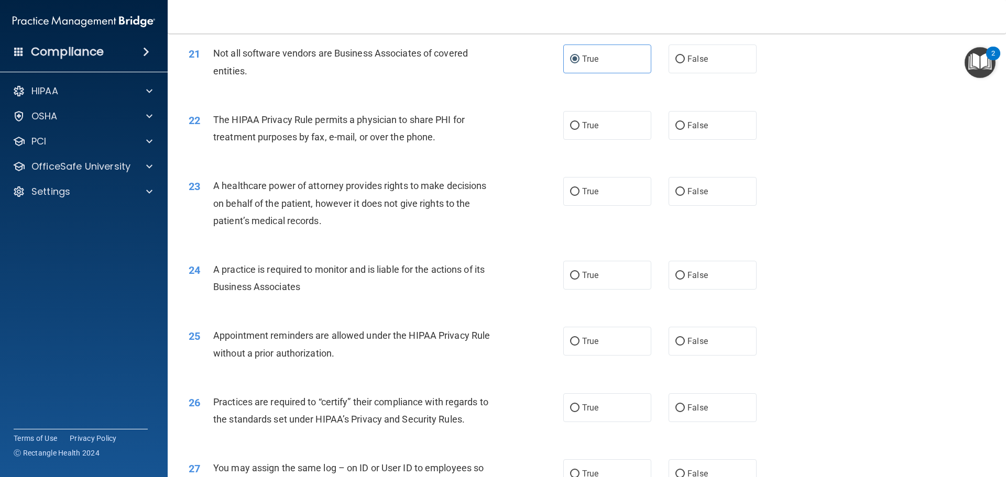
scroll to position [1625, 0]
click at [624, 124] on label "True" at bounding box center [607, 125] width 88 height 29
click at [580, 124] on input "True" at bounding box center [574, 126] width 9 height 8
radio input "true"
click at [714, 132] on label "False" at bounding box center [713, 125] width 88 height 29
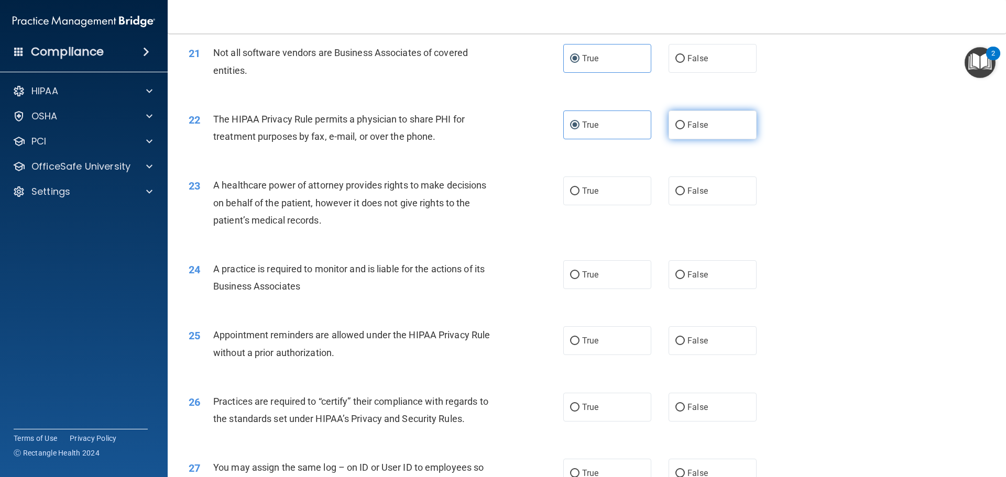
click at [685, 129] on input "False" at bounding box center [680, 126] width 9 height 8
radio input "true"
click at [632, 126] on label "True" at bounding box center [607, 125] width 88 height 29
click at [580, 126] on input "True" at bounding box center [574, 126] width 9 height 8
radio input "true"
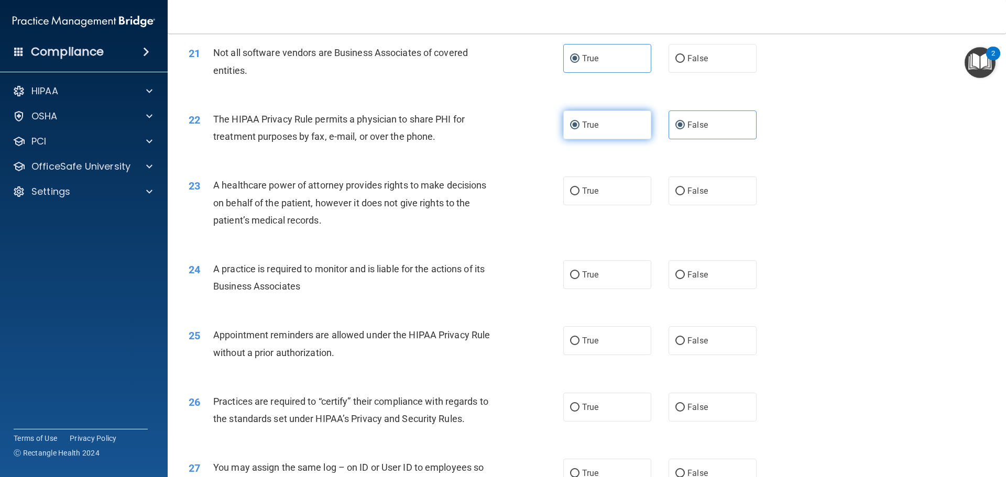
radio input "false"
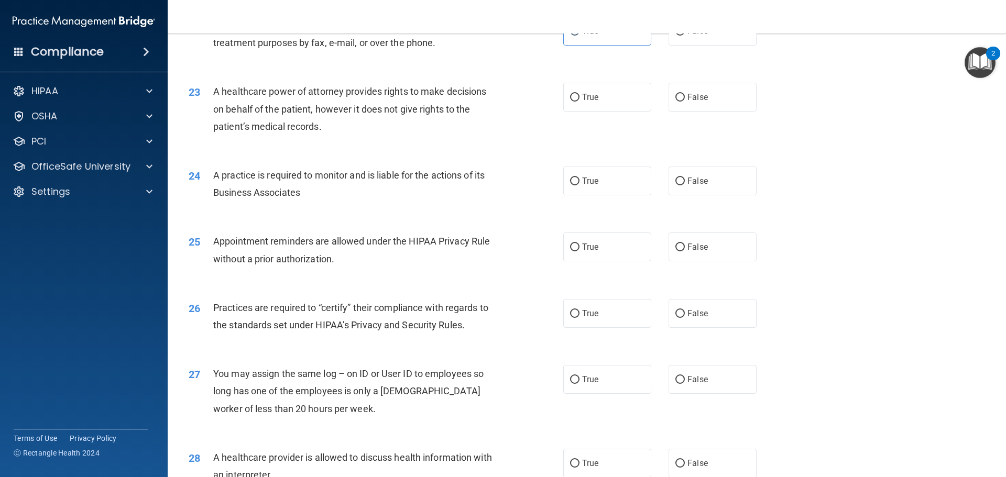
scroll to position [1719, 0]
click at [604, 102] on label "True" at bounding box center [607, 96] width 88 height 29
click at [580, 101] on input "True" at bounding box center [574, 97] width 9 height 8
radio input "true"
click at [698, 99] on span "False" at bounding box center [698, 97] width 20 height 10
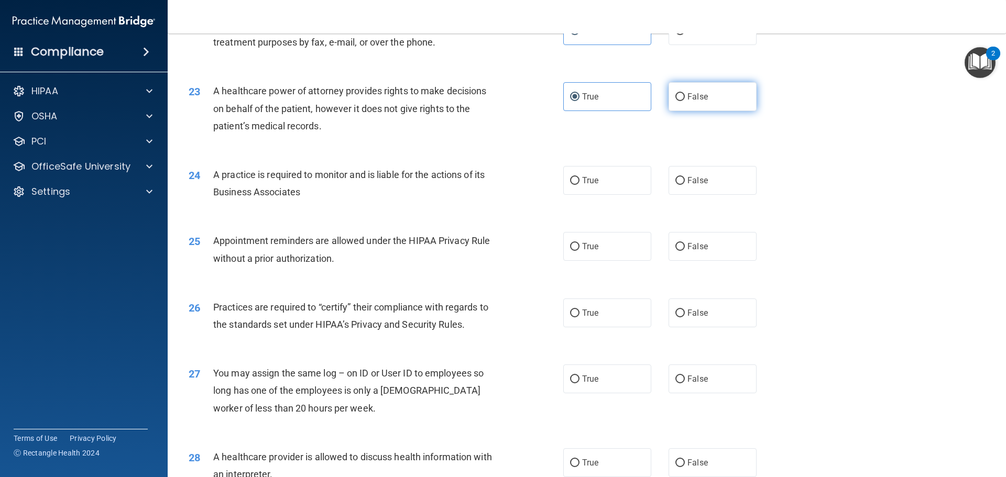
click at [685, 99] on input "False" at bounding box center [680, 97] width 9 height 8
radio input "true"
radio input "false"
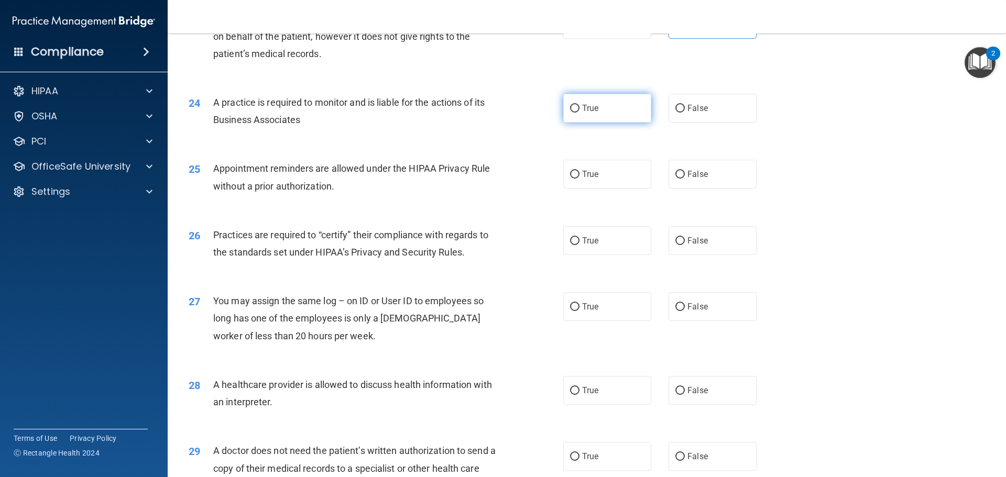
click at [601, 107] on label "True" at bounding box center [607, 108] width 88 height 29
click at [580, 107] on input "True" at bounding box center [574, 109] width 9 height 8
radio input "true"
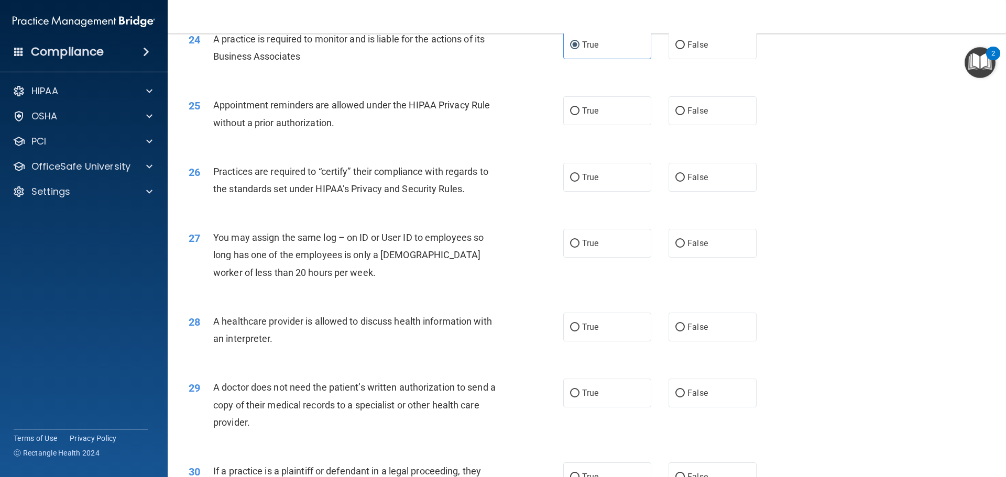
scroll to position [1860, 0]
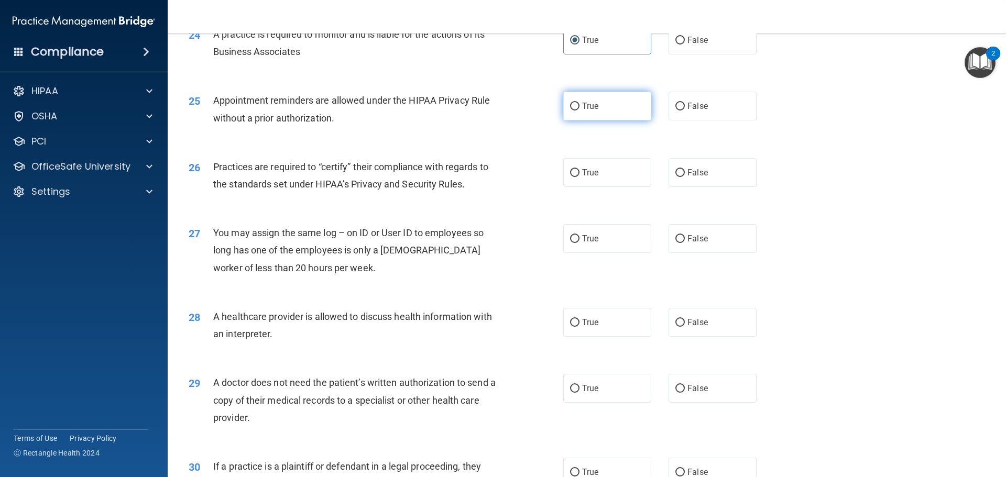
click at [576, 101] on label "True" at bounding box center [607, 106] width 88 height 29
click at [576, 103] on input "True" at bounding box center [574, 107] width 9 height 8
radio input "true"
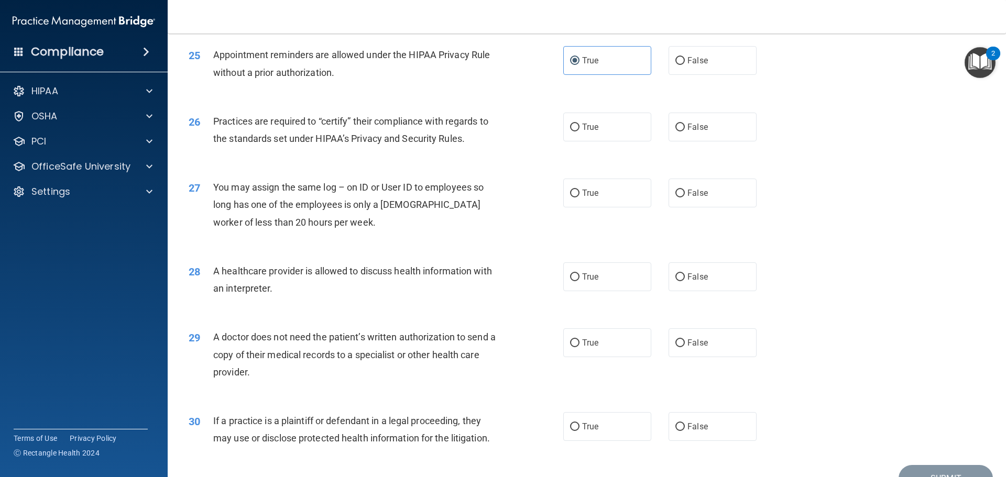
scroll to position [1932, 0]
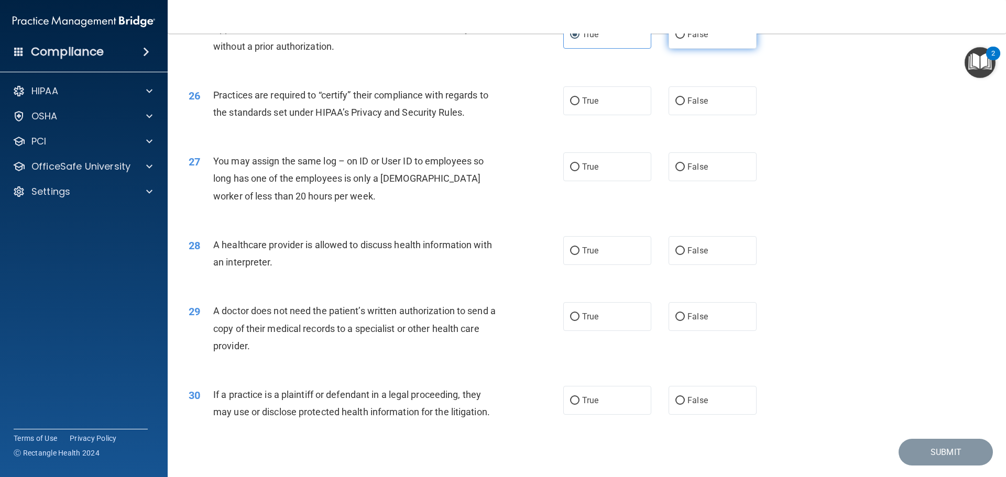
click at [677, 36] on input "False" at bounding box center [680, 35] width 9 height 8
radio input "true"
radio input "false"
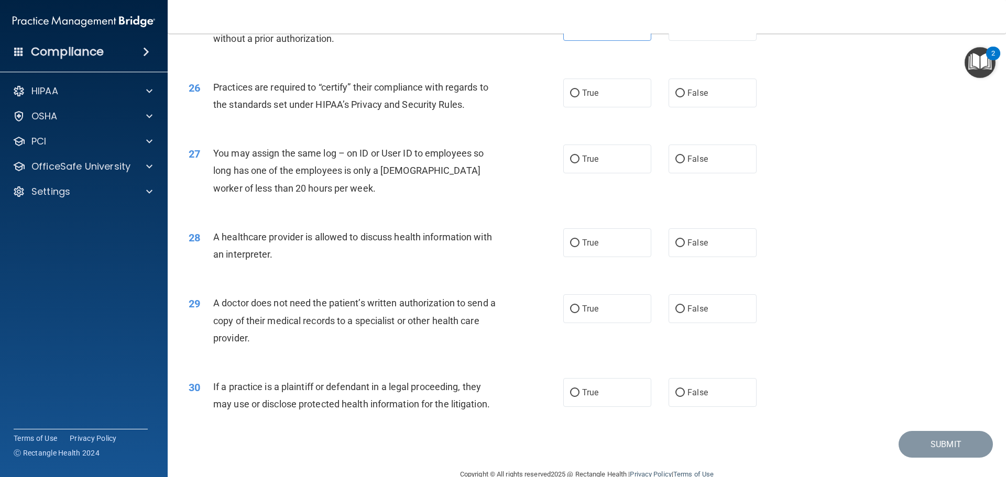
scroll to position [1940, 0]
click at [598, 88] on label "True" at bounding box center [607, 92] width 88 height 29
click at [580, 89] on input "True" at bounding box center [574, 93] width 9 height 8
radio input "true"
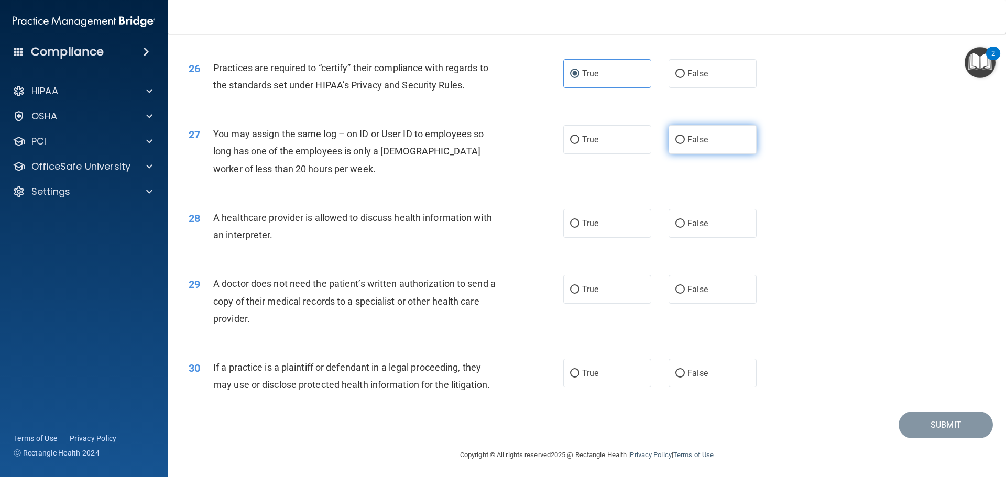
click at [676, 137] on input "False" at bounding box center [680, 140] width 9 height 8
radio input "true"
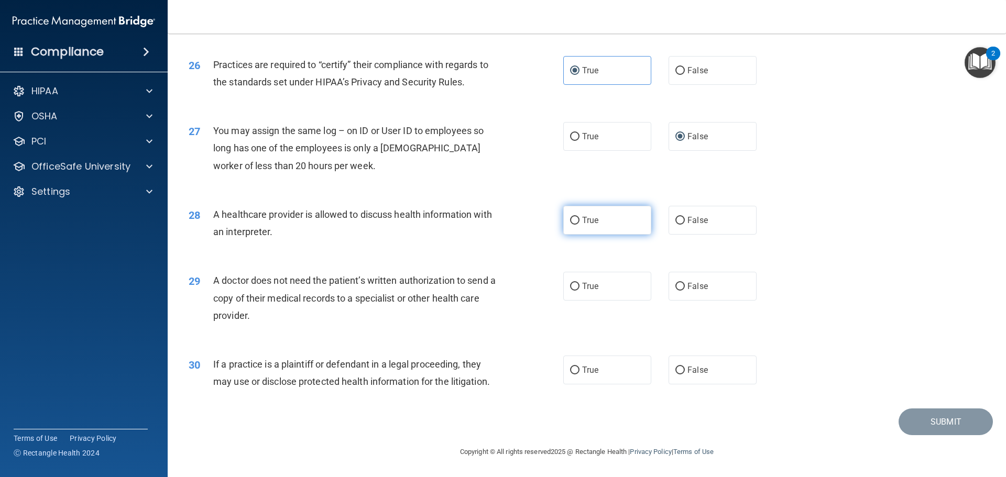
click at [596, 226] on label "True" at bounding box center [607, 220] width 88 height 29
click at [580, 225] on input "True" at bounding box center [574, 221] width 9 height 8
radio input "true"
click at [682, 285] on label "False" at bounding box center [713, 286] width 88 height 29
click at [682, 285] on input "False" at bounding box center [680, 287] width 9 height 8
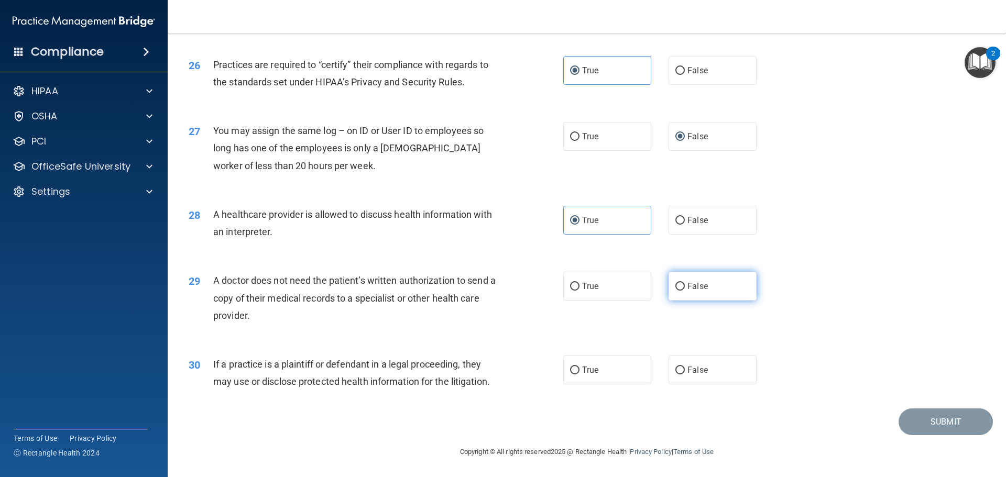
radio input "true"
click at [616, 372] on label "True" at bounding box center [607, 370] width 88 height 29
click at [580, 372] on input "True" at bounding box center [574, 371] width 9 height 8
radio input "true"
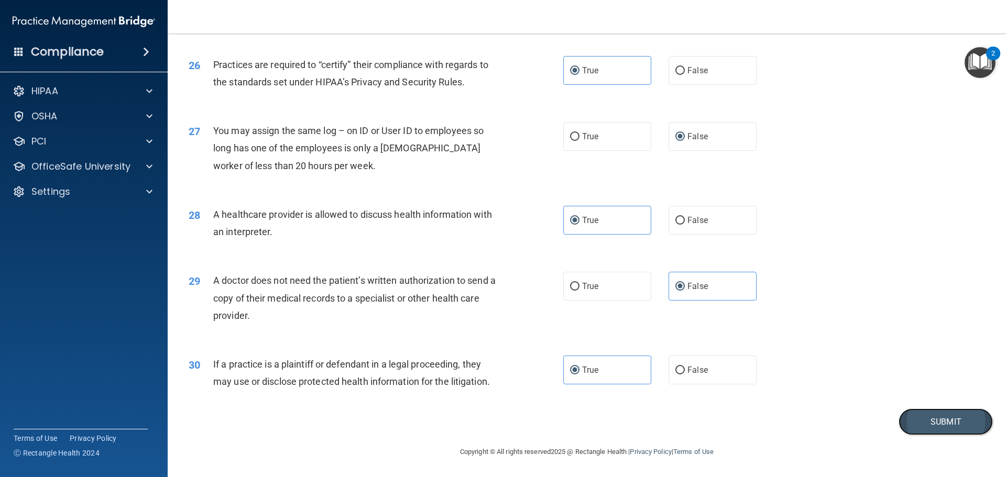
click at [930, 416] on button "Submit" at bounding box center [946, 422] width 94 height 27
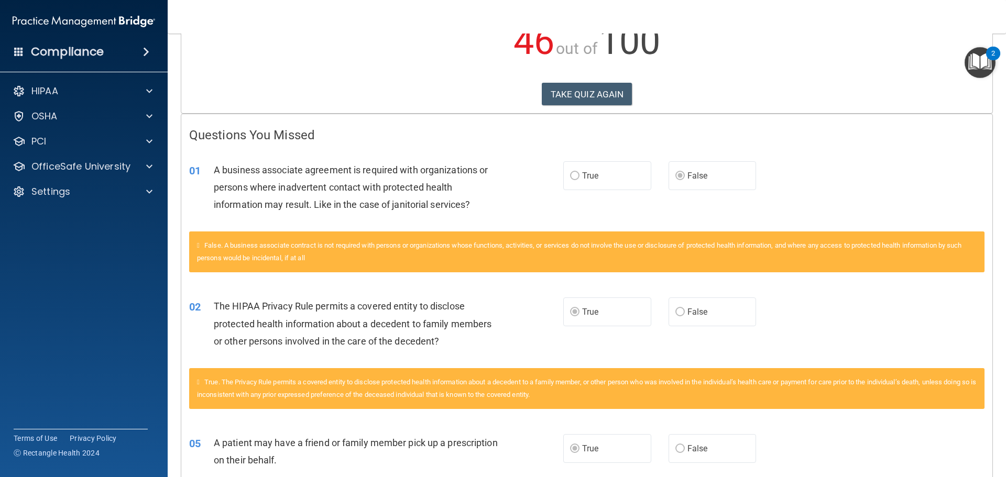
scroll to position [134, 0]
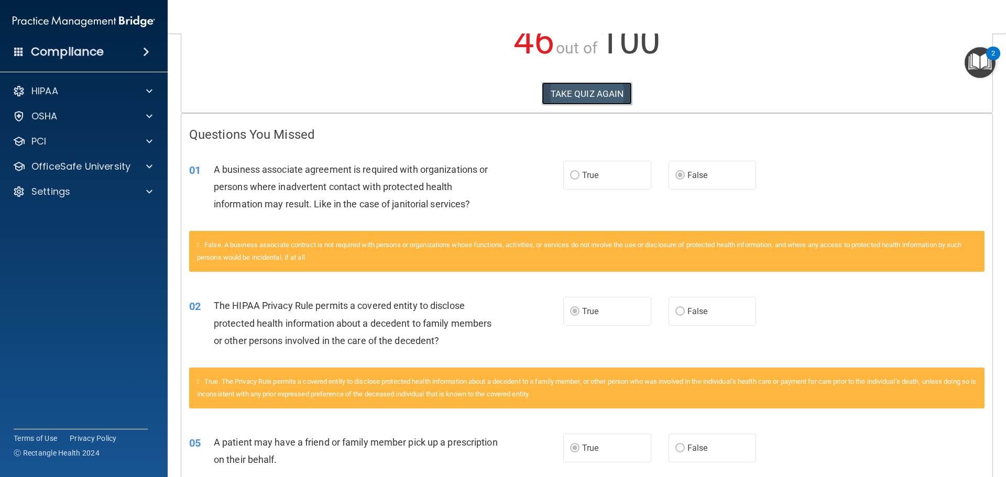
click at [603, 96] on button "TAKE QUIZ AGAIN" at bounding box center [587, 93] width 91 height 23
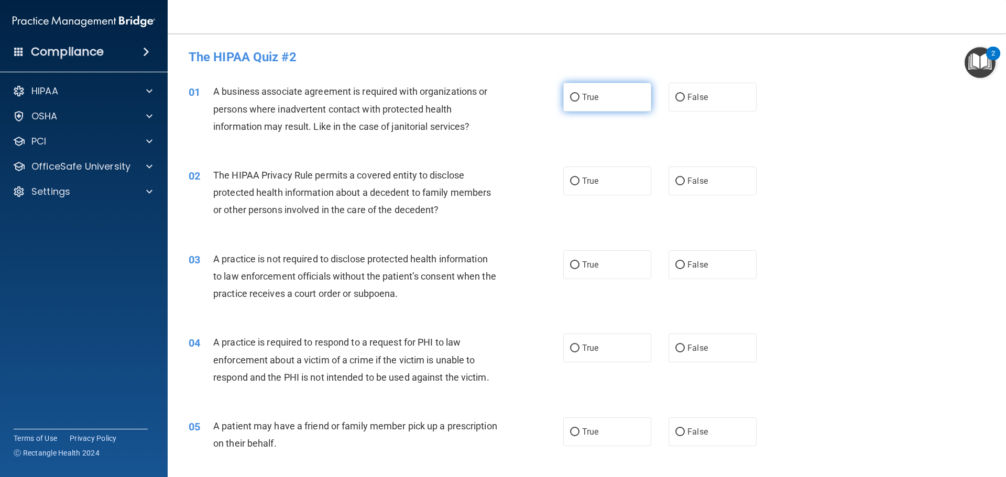
click at [585, 102] on span "True" at bounding box center [590, 97] width 16 height 10
click at [580, 102] on input "True" at bounding box center [574, 98] width 9 height 8
radio input "true"
click at [694, 104] on label "False" at bounding box center [713, 97] width 88 height 29
click at [685, 102] on input "False" at bounding box center [680, 98] width 9 height 8
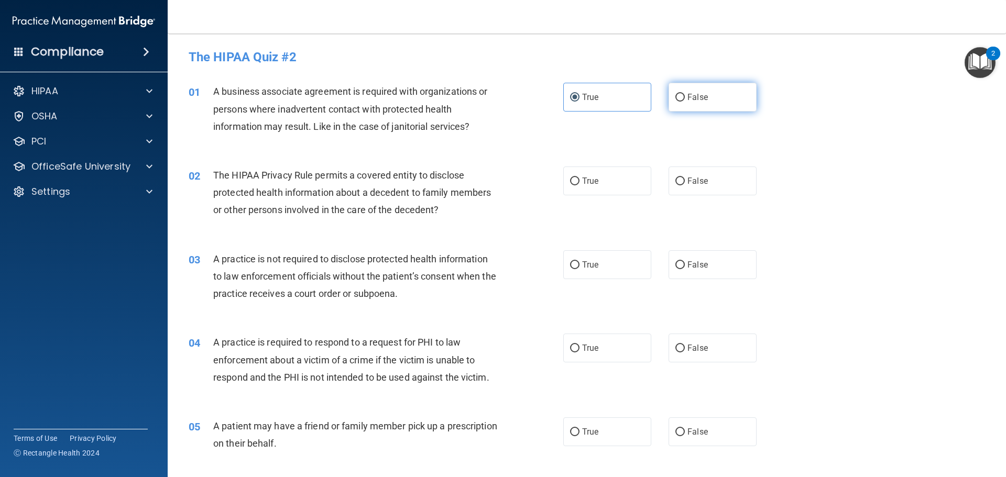
radio input "true"
radio input "false"
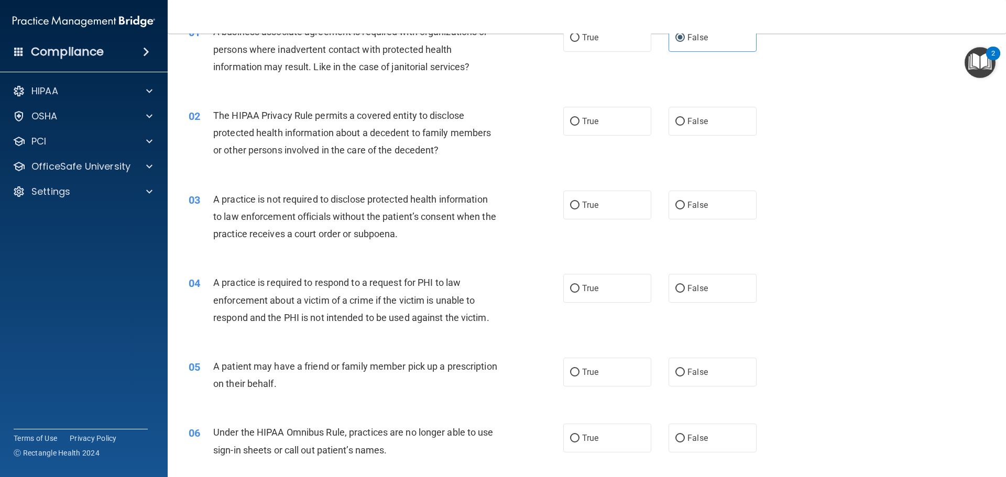
scroll to position [75, 0]
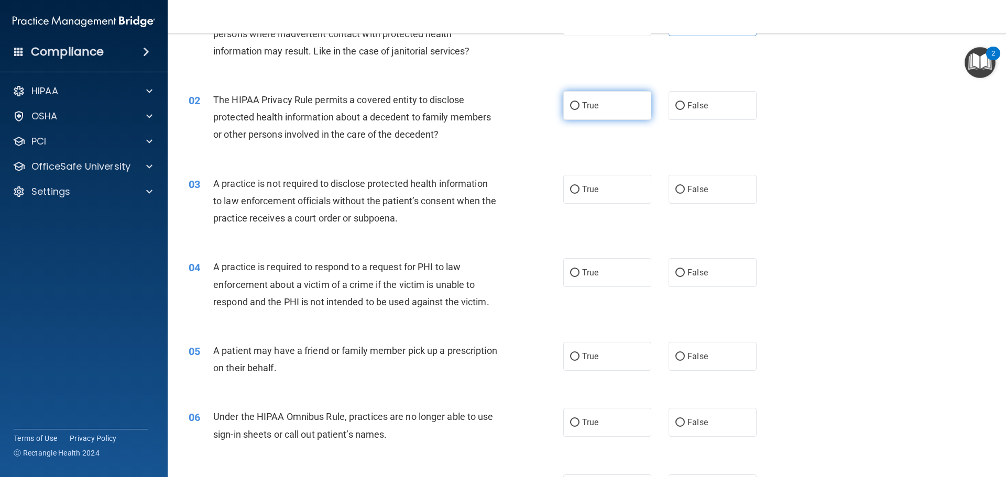
click at [605, 108] on label "True" at bounding box center [607, 105] width 88 height 29
click at [580, 108] on input "True" at bounding box center [574, 106] width 9 height 8
radio input "true"
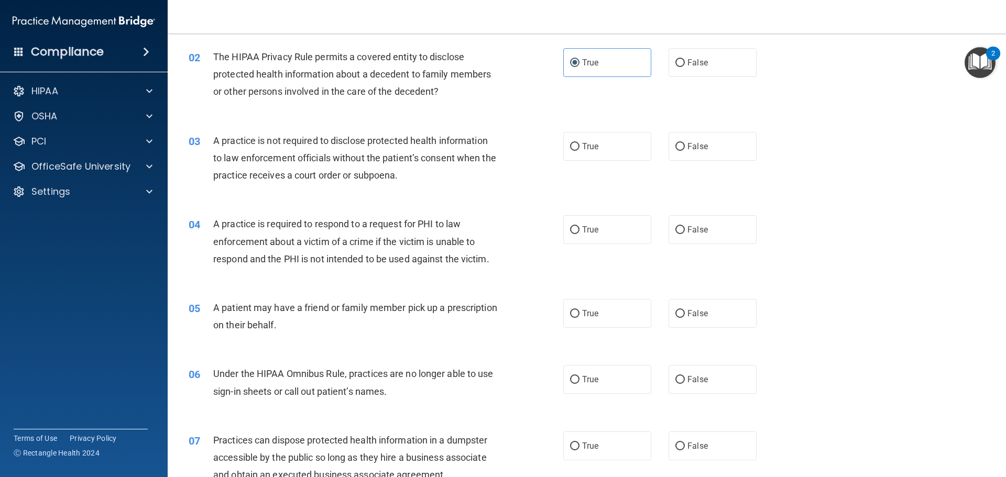
scroll to position [137, 0]
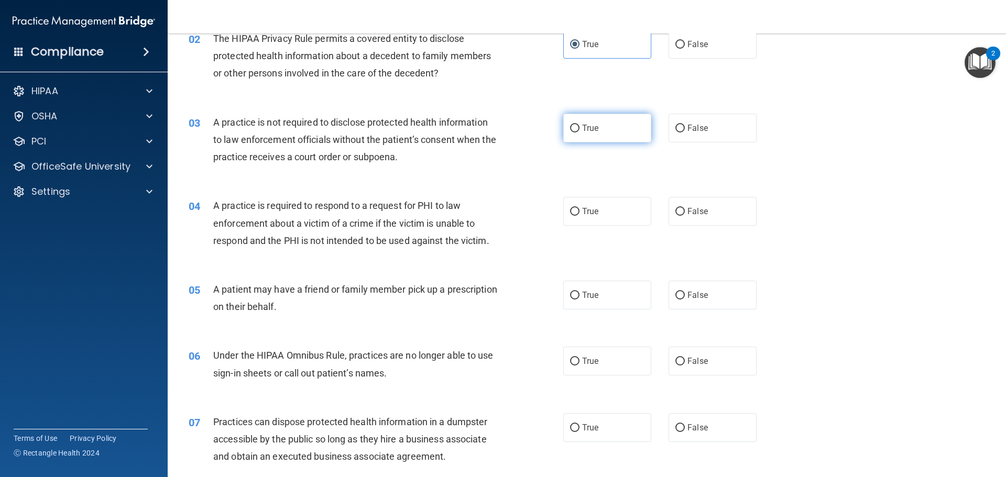
click at [597, 124] on label "True" at bounding box center [607, 128] width 88 height 29
click at [580, 125] on input "True" at bounding box center [574, 129] width 9 height 8
radio input "true"
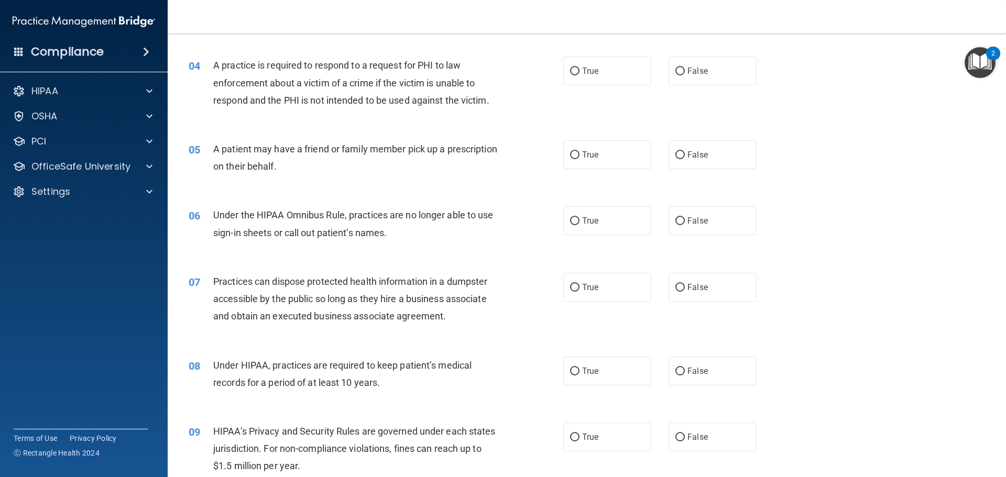
scroll to position [282, 0]
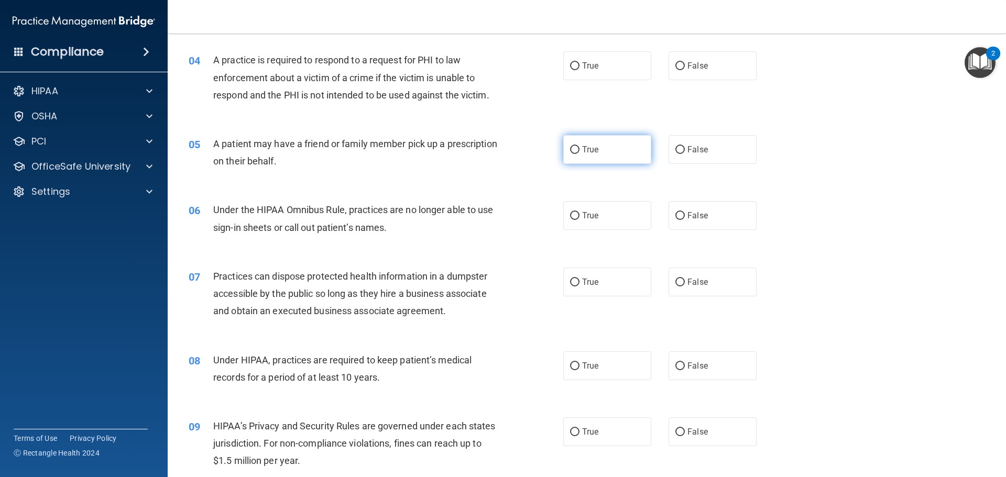
click at [616, 164] on label "True" at bounding box center [607, 149] width 88 height 29
click at [580, 154] on input "True" at bounding box center [574, 150] width 9 height 8
radio input "true"
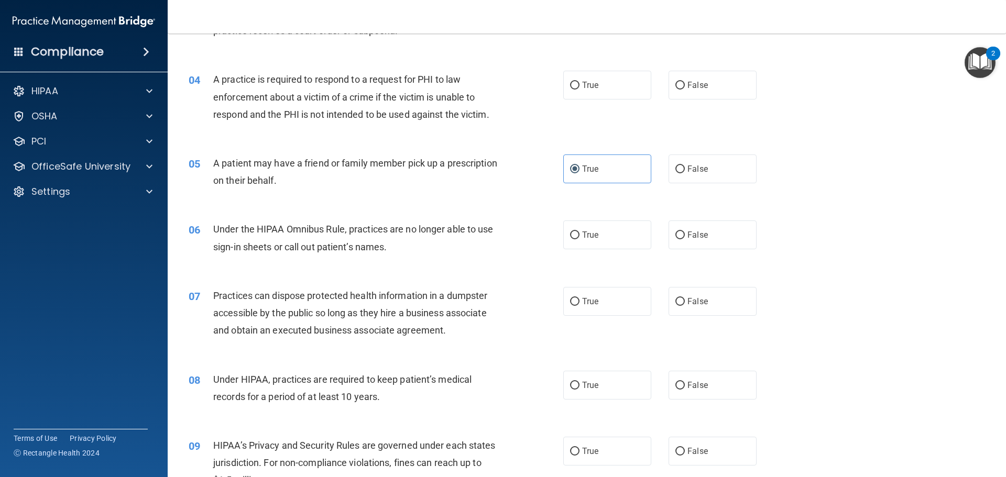
scroll to position [263, 0]
click at [699, 317] on div "07 Practices can dispose protected health information in a dumpster accessible …" at bounding box center [587, 317] width 812 height 84
click at [693, 298] on span "False" at bounding box center [698, 302] width 20 height 10
click at [685, 299] on input "False" at bounding box center [680, 303] width 9 height 8
radio input "true"
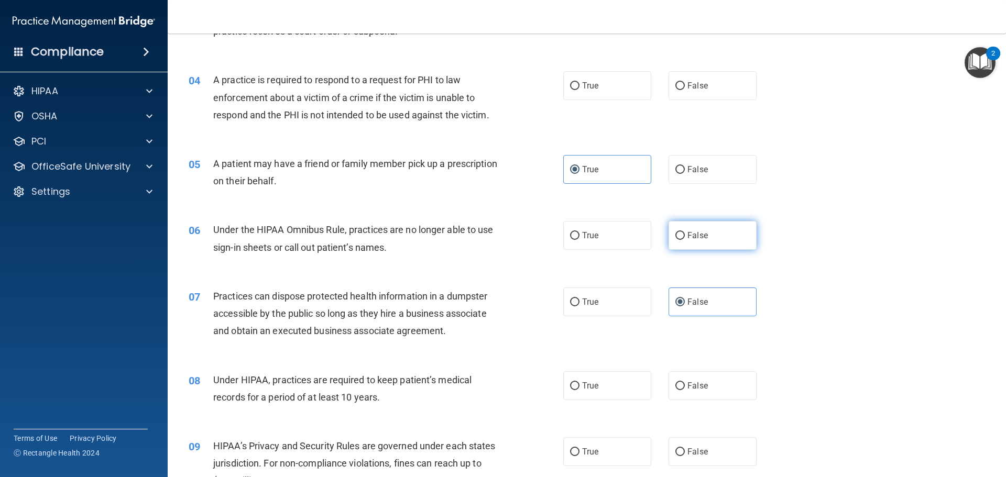
click at [687, 244] on label "False" at bounding box center [713, 235] width 88 height 29
click at [685, 240] on input "False" at bounding box center [680, 236] width 9 height 8
radio input "true"
click at [594, 82] on span "True" at bounding box center [590, 86] width 16 height 10
click at [580, 82] on input "True" at bounding box center [574, 86] width 9 height 8
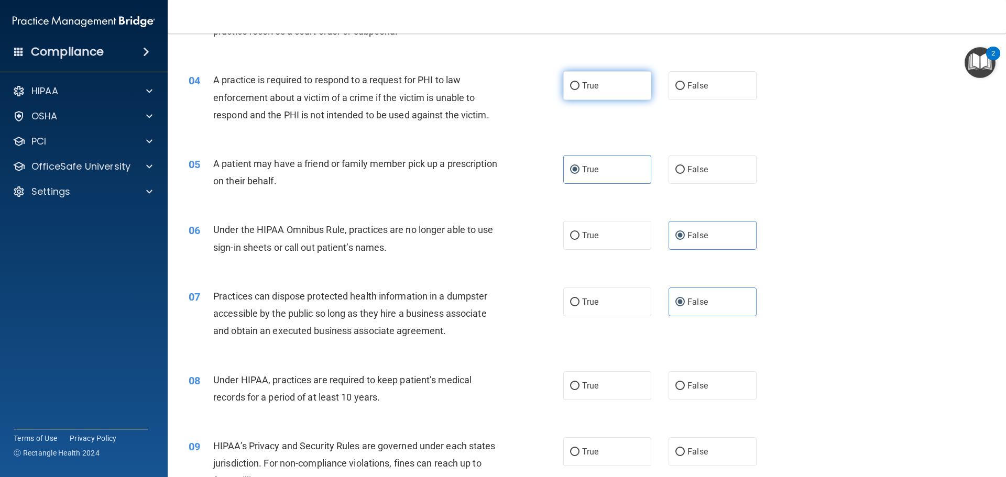
radio input "true"
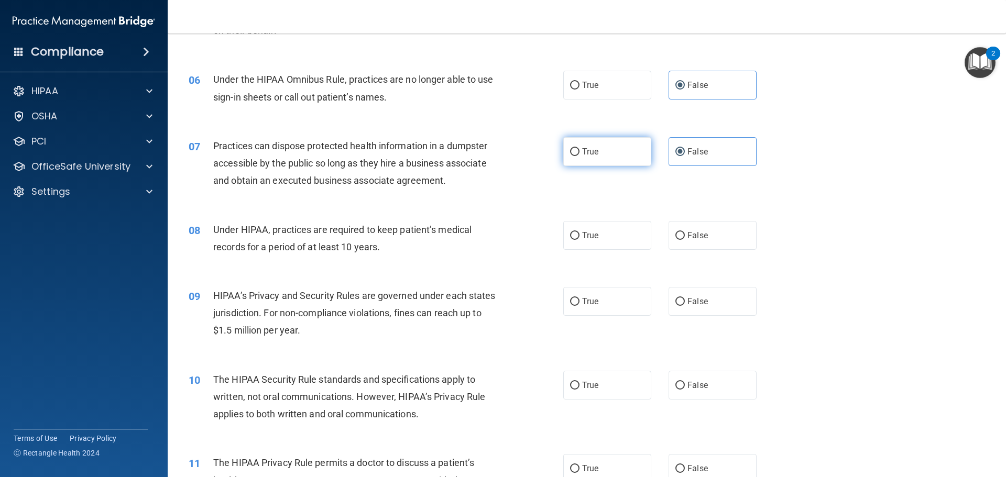
scroll to position [437, 0]
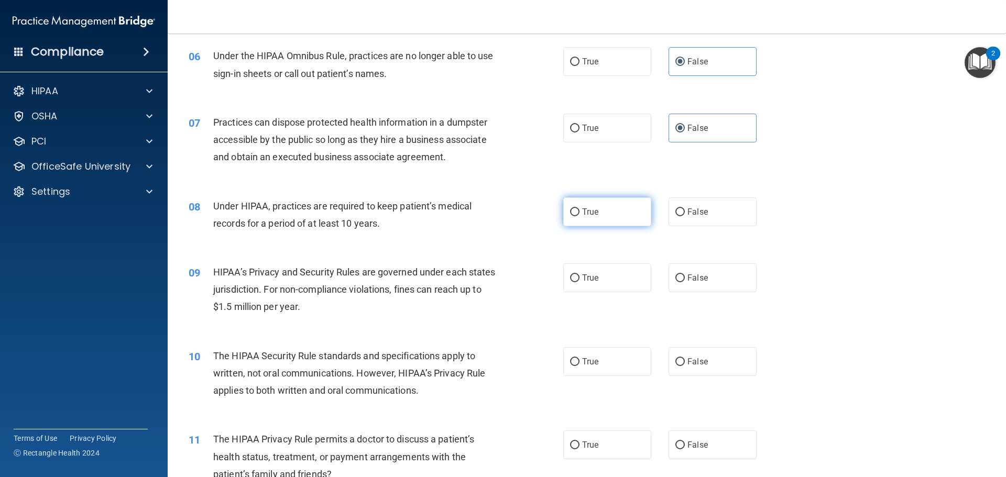
click at [594, 215] on span "True" at bounding box center [590, 212] width 16 height 10
click at [580, 215] on input "True" at bounding box center [574, 213] width 9 height 8
radio input "true"
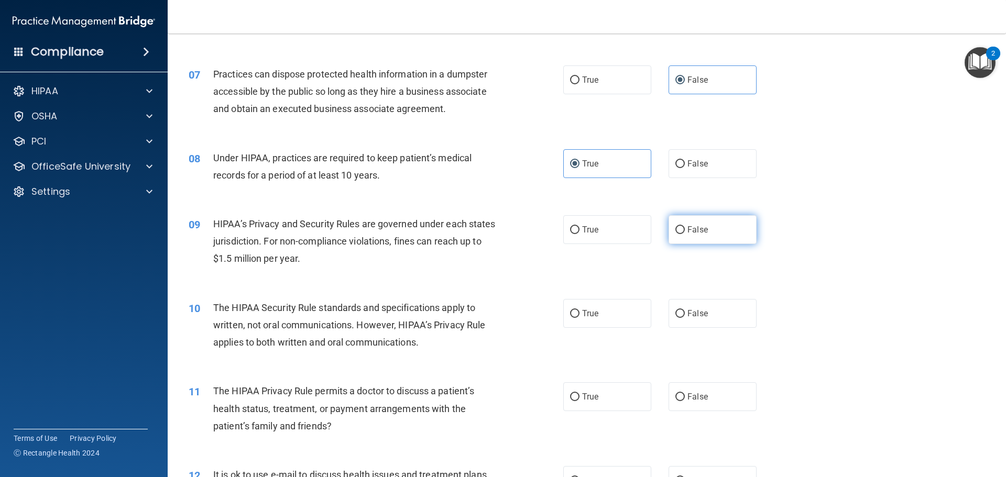
click at [678, 227] on input "False" at bounding box center [680, 230] width 9 height 8
radio input "true"
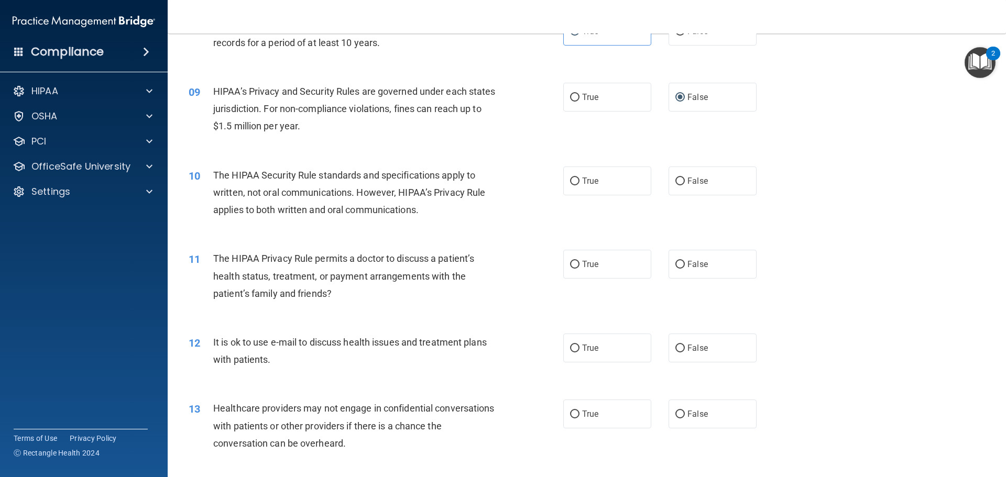
scroll to position [618, 0]
click at [608, 187] on label "True" at bounding box center [607, 180] width 88 height 29
click at [580, 185] on input "True" at bounding box center [574, 181] width 9 height 8
radio input "true"
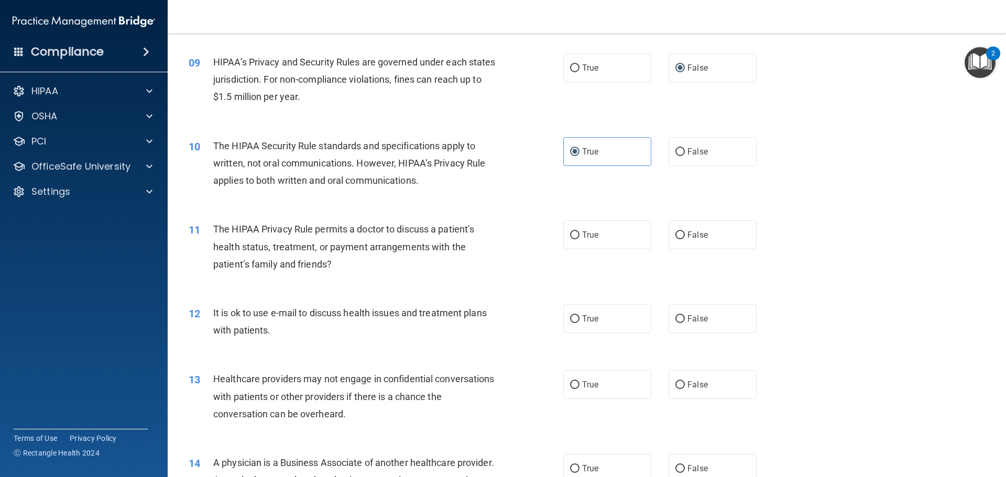
scroll to position [647, 0]
click at [688, 237] on span "False" at bounding box center [698, 235] width 20 height 10
click at [684, 237] on input "False" at bounding box center [680, 235] width 9 height 8
radio input "true"
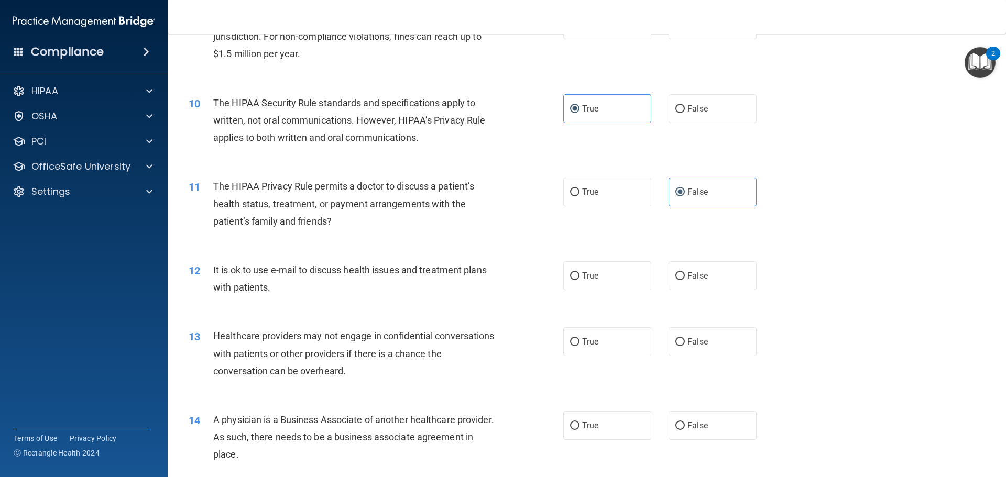
scroll to position [692, 0]
click at [144, 178] on div "HIPAA Documents and Policies Report an Incident Business Associates Emergency P…" at bounding box center [84, 144] width 168 height 134
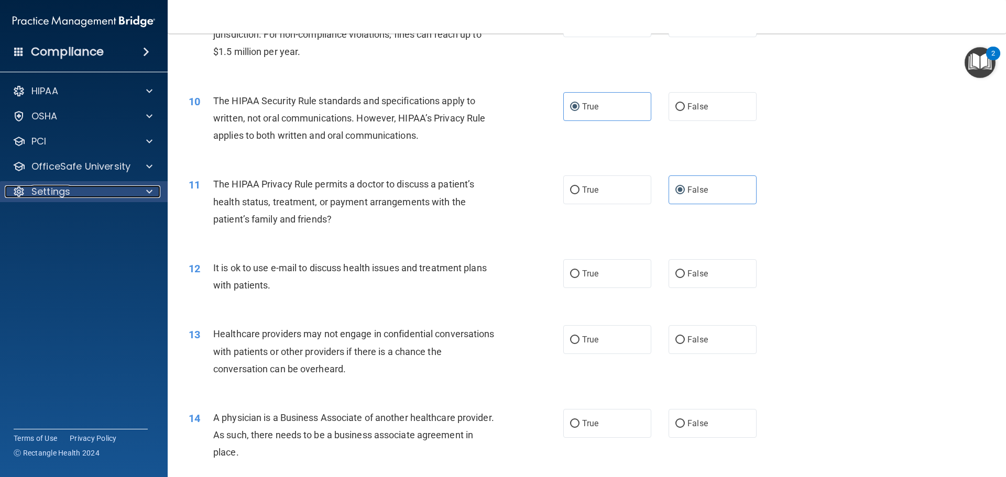
click at [143, 192] on div at bounding box center [148, 192] width 26 height 13
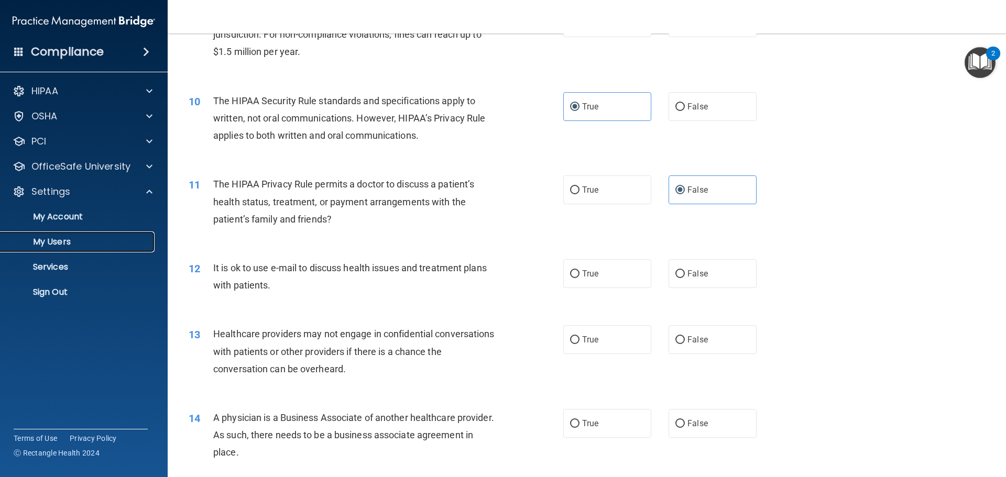
click at [36, 245] on p "My Users" at bounding box center [78, 242] width 143 height 10
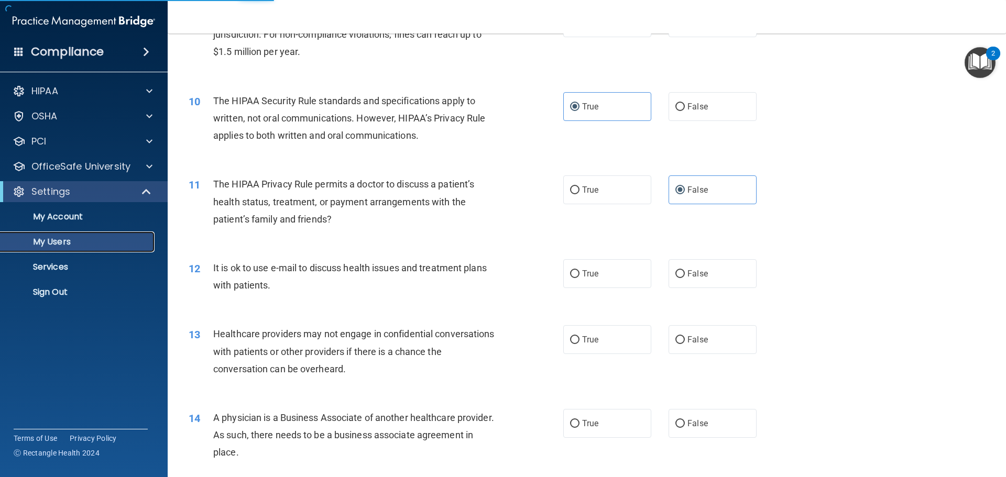
select select "20"
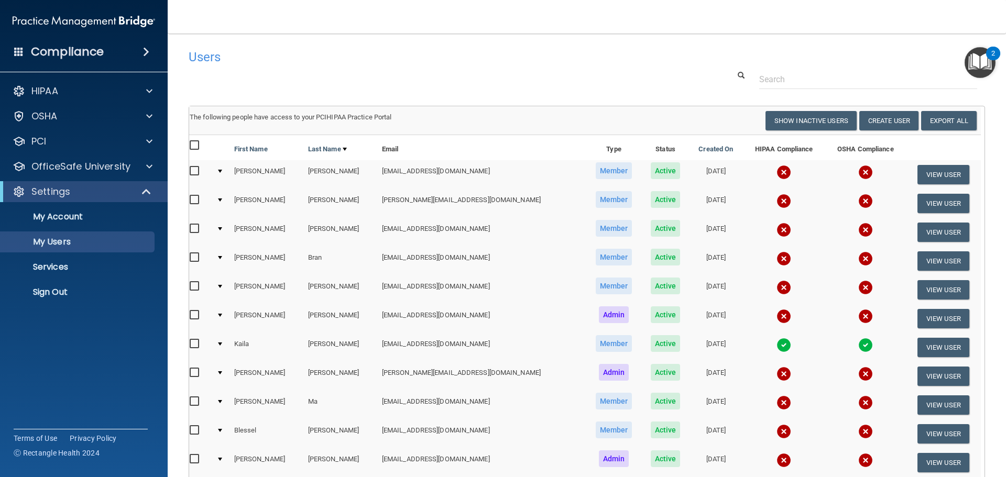
click at [199, 147] on input "checkbox" at bounding box center [196, 145] width 12 height 8
checkbox input "true"
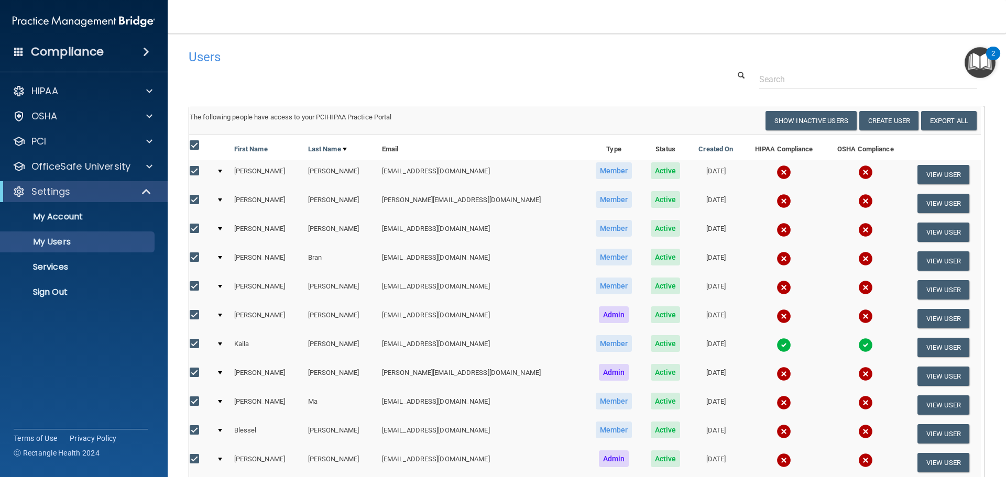
checkbox input "true"
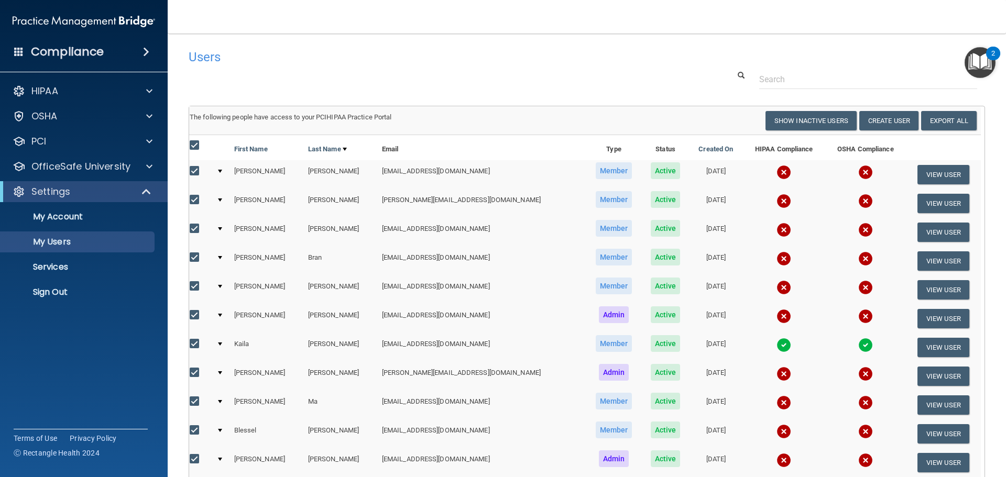
checkbox input "true"
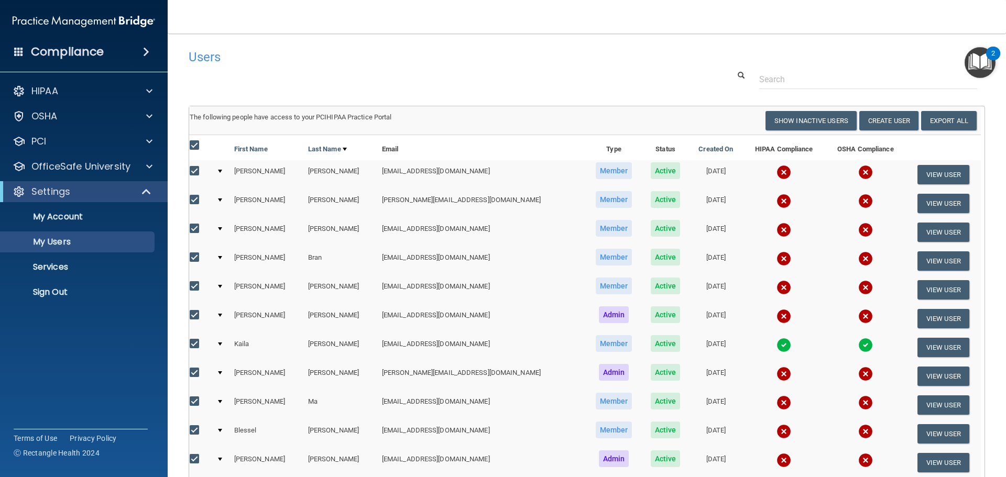
checkbox input "true"
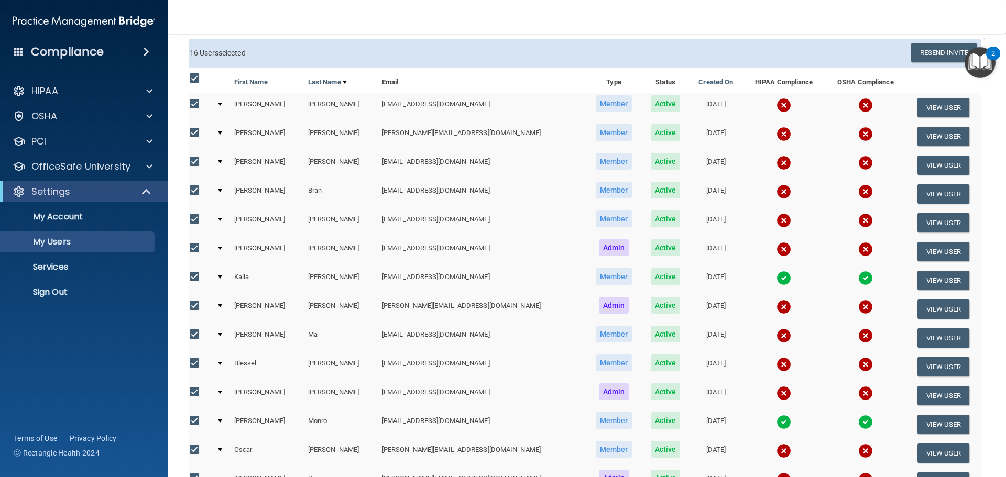
scroll to position [69, 0]
click at [193, 278] on input "checkbox" at bounding box center [196, 277] width 12 height 8
checkbox input "false"
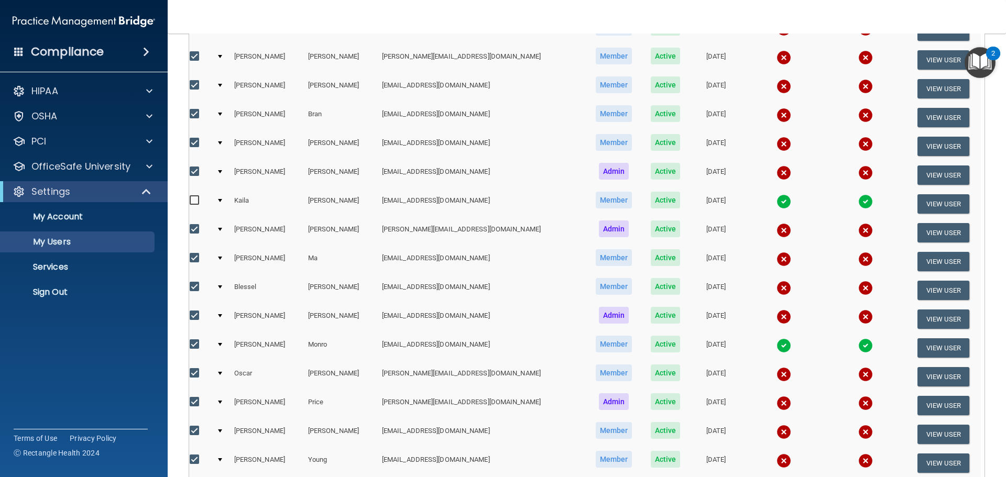
scroll to position [145, 0]
click at [194, 341] on input "checkbox" at bounding box center [196, 344] width 12 height 8
checkbox input "false"
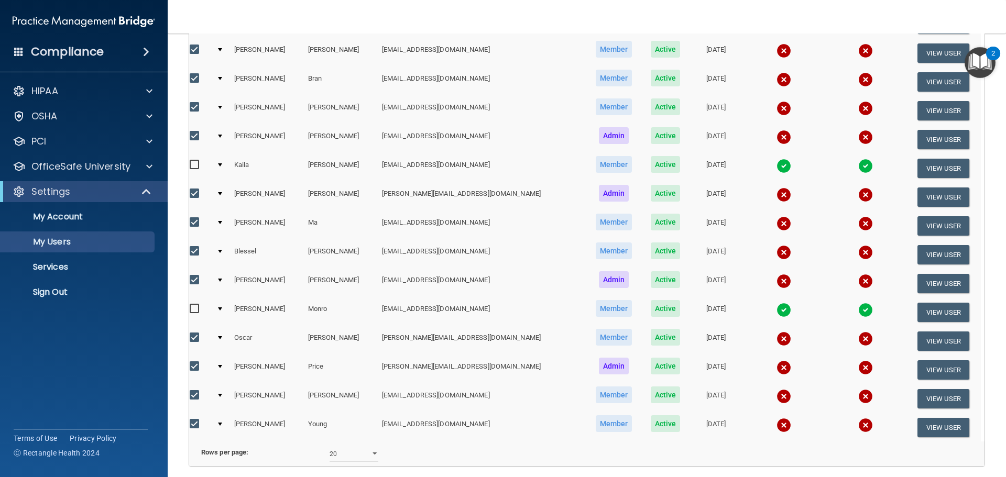
scroll to position [275, 0]
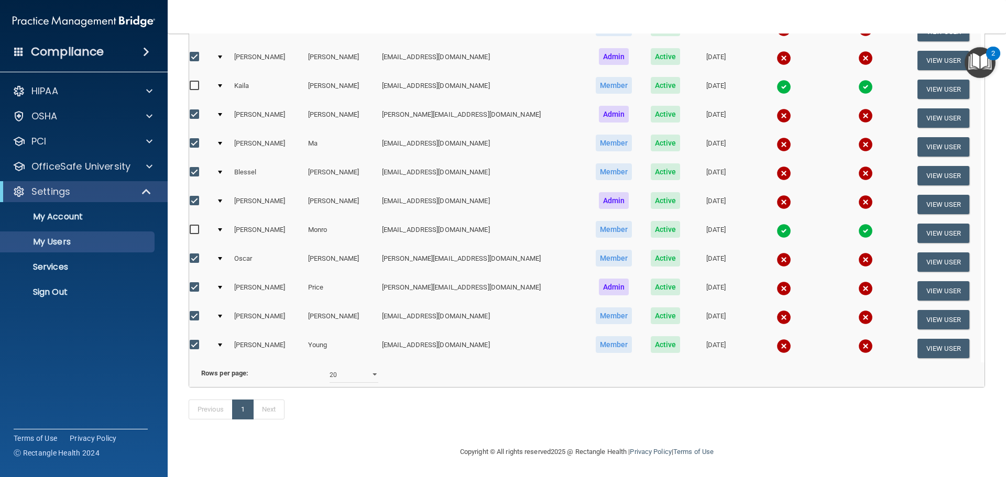
click at [196, 312] on input "checkbox" at bounding box center [196, 316] width 12 height 8
checkbox input "false"
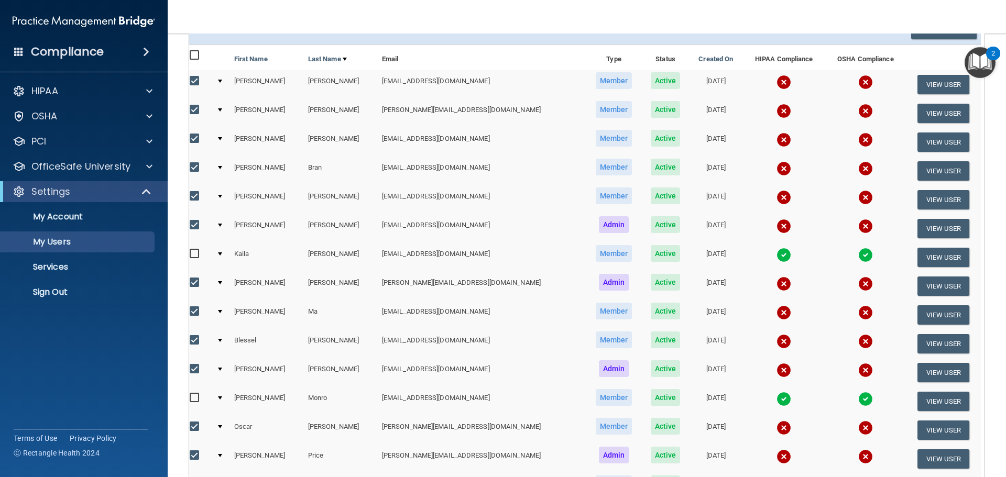
scroll to position [90, 0]
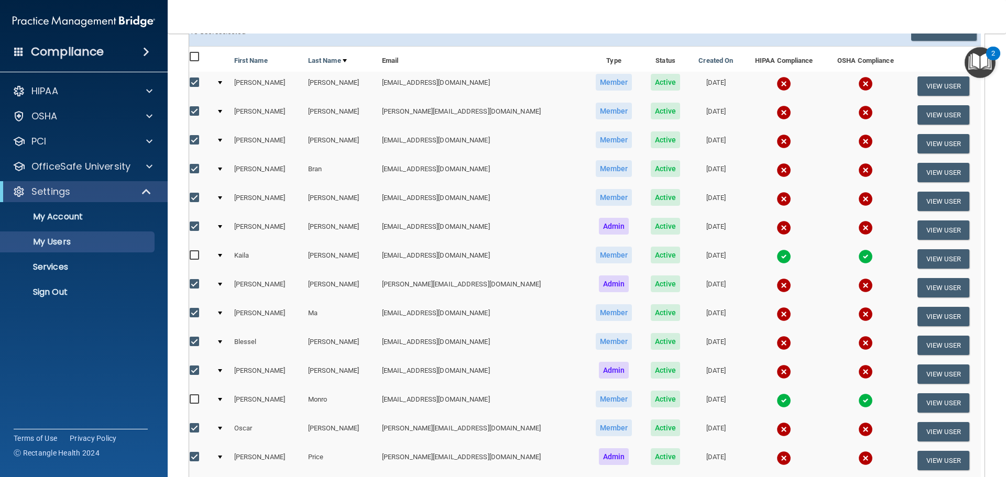
click at [196, 286] on input "checkbox" at bounding box center [196, 284] width 12 height 8
checkbox input "false"
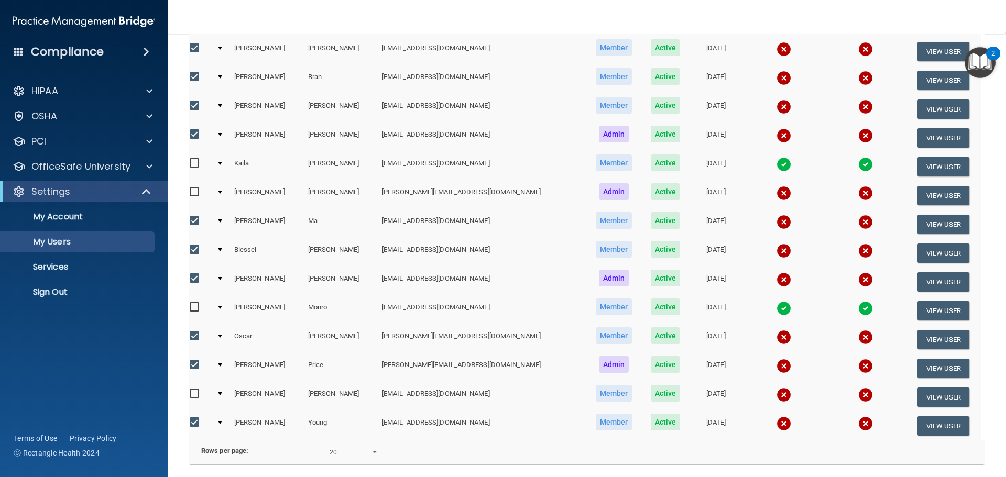
scroll to position [184, 0]
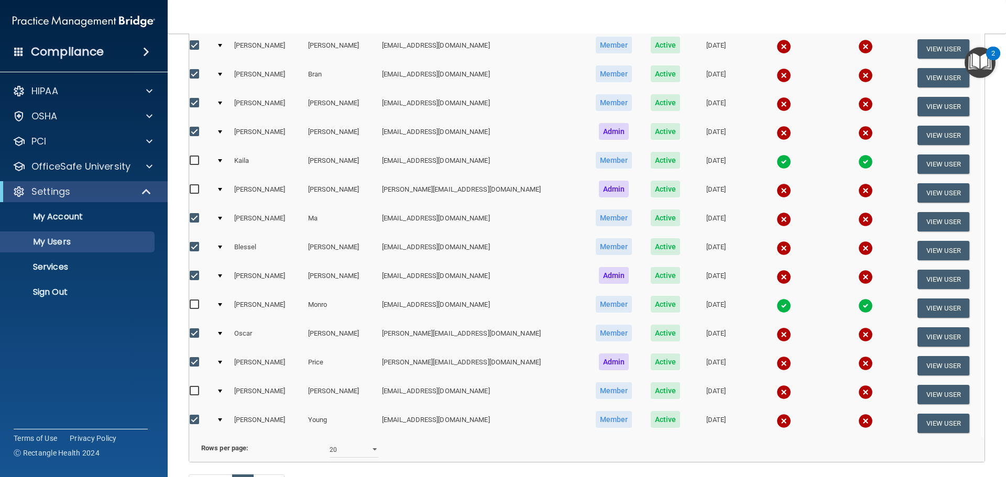
click at [196, 274] on input "checkbox" at bounding box center [196, 276] width 12 height 8
checkbox input "false"
click at [198, 363] on input "checkbox" at bounding box center [196, 362] width 12 height 8
checkbox input "false"
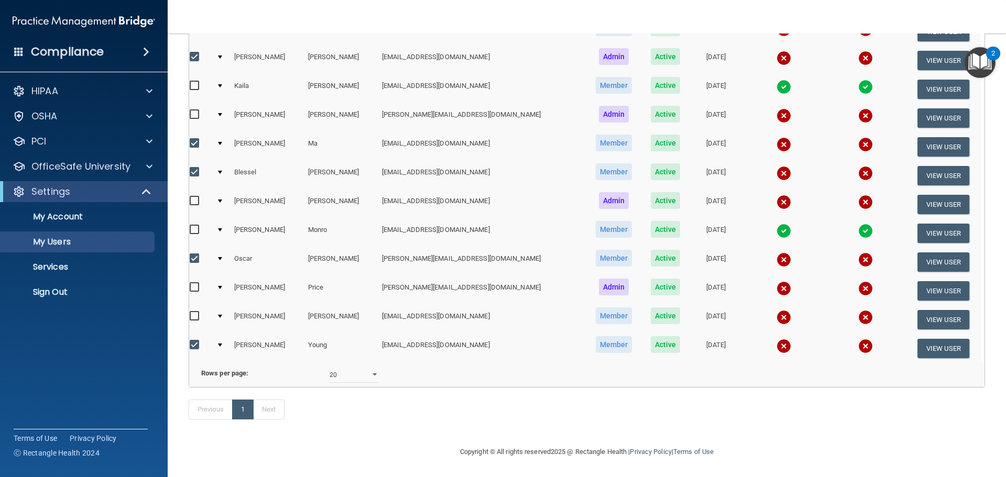
scroll to position [0, 0]
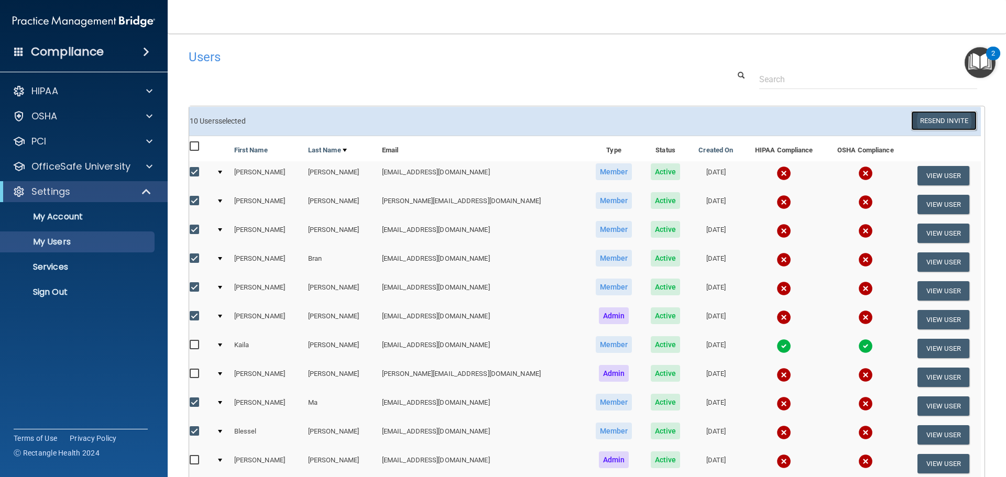
click at [932, 124] on button "Resend Invite" at bounding box center [944, 120] width 66 height 19
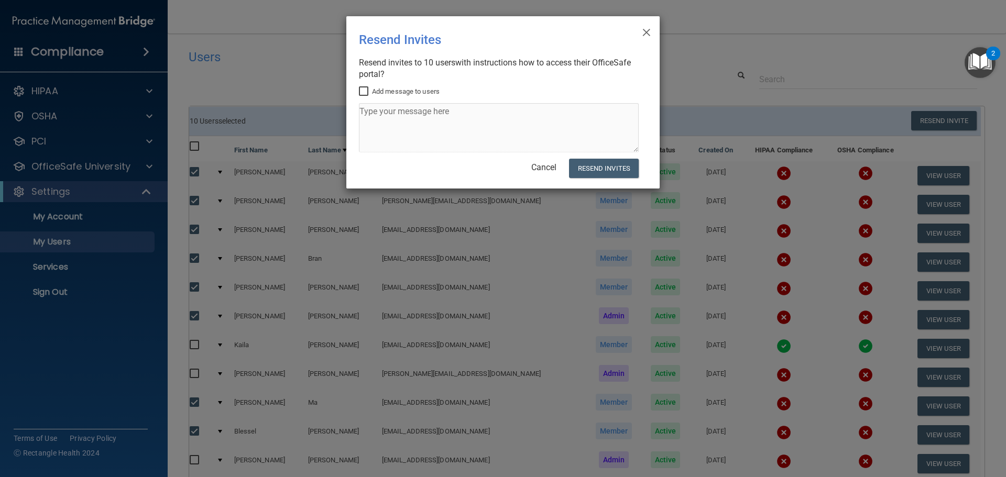
click at [362, 90] on input "Add message to users" at bounding box center [365, 92] width 12 height 8
checkbox input "true"
click at [378, 130] on textarea at bounding box center [499, 127] width 280 height 49
type textarea "Please complete by [DATE]"
click at [603, 169] on button "Resend Invites" at bounding box center [604, 168] width 70 height 19
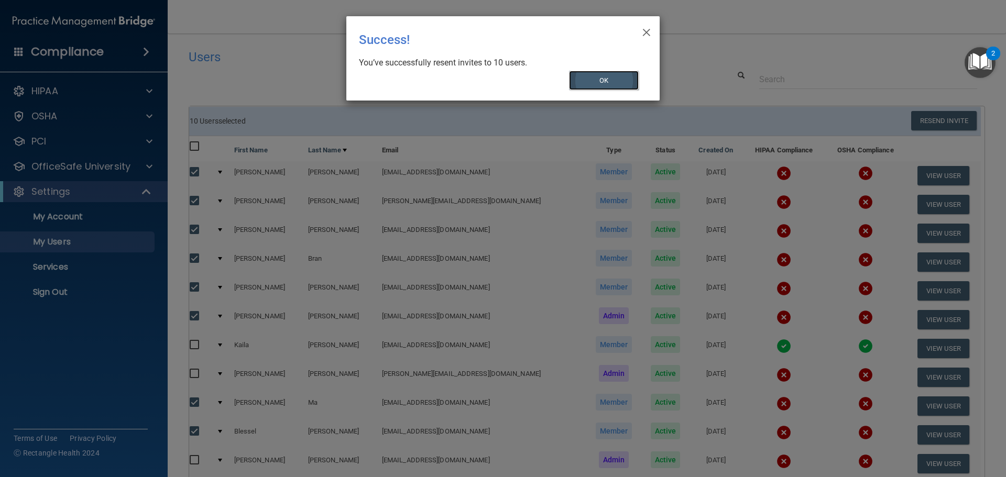
click at [602, 74] on button "OK" at bounding box center [604, 80] width 70 height 19
